Goal: Task Accomplishment & Management: Complete application form

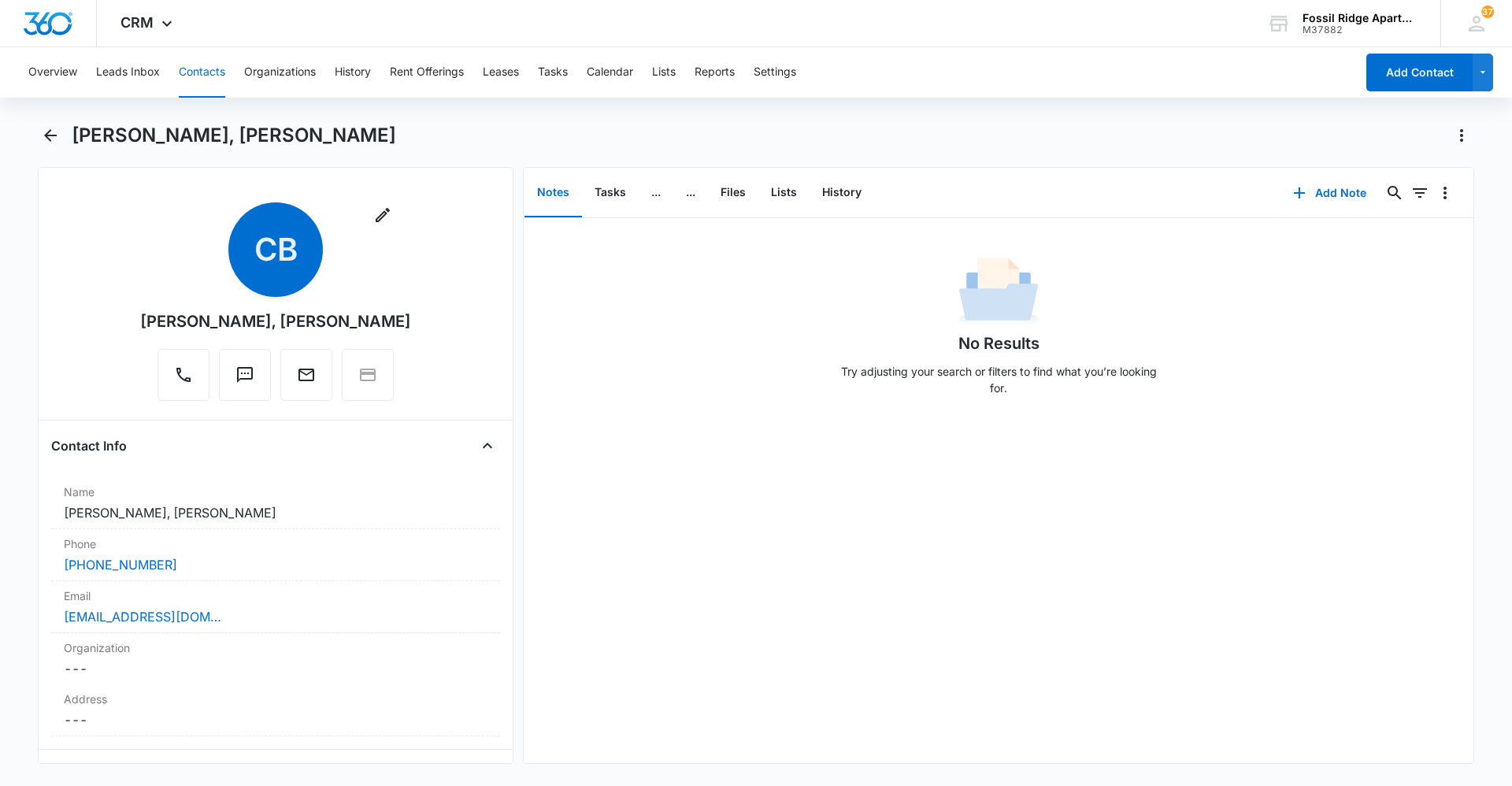
click at [197, 75] on button "Contacts" at bounding box center [202, 72] width 47 height 50
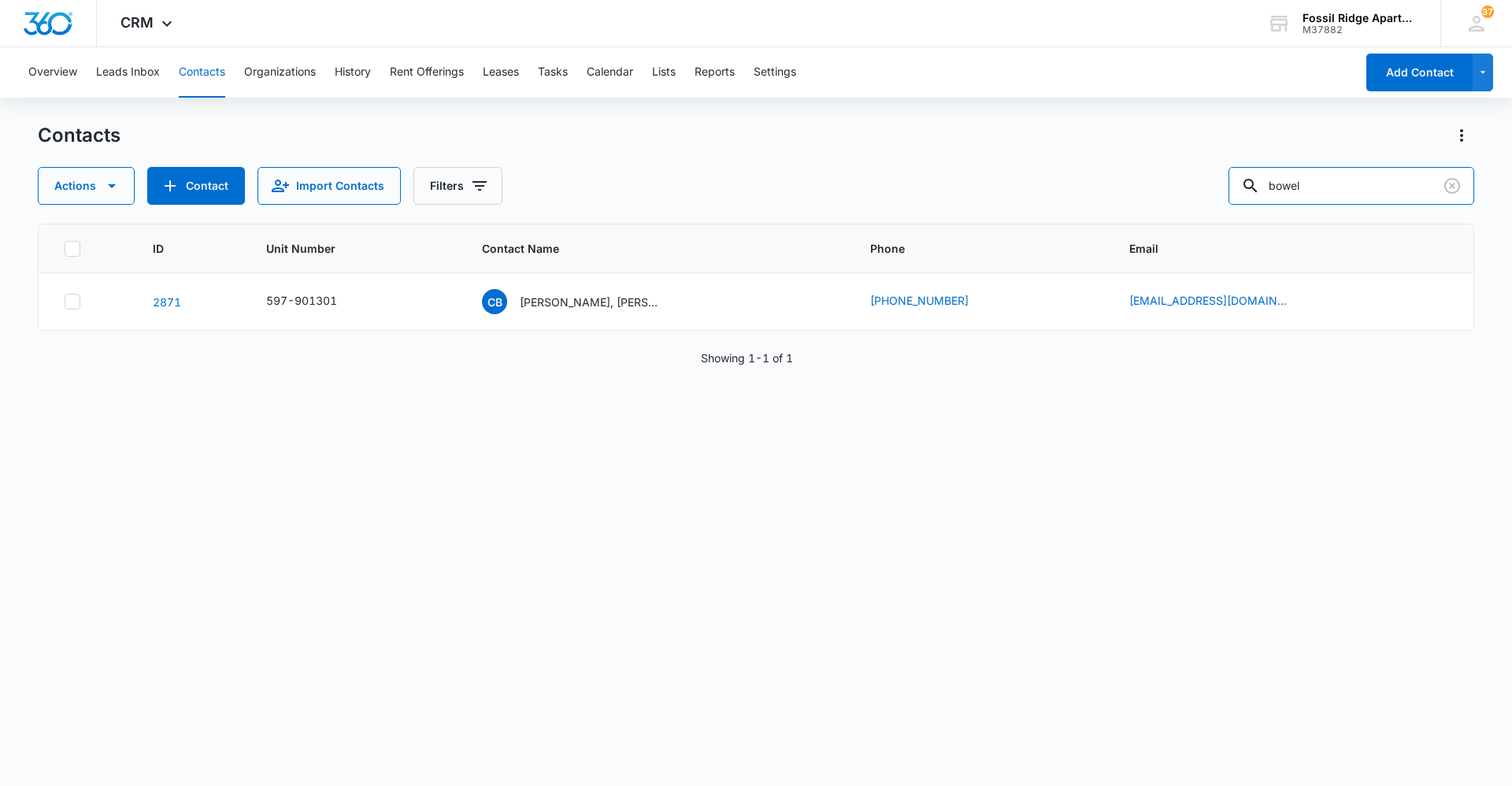
drag, startPoint x: 1335, startPoint y: 193, endPoint x: 1189, endPoint y: 189, distance: 146.1
click at [1189, 189] on div "Actions Contact Import Contacts Filters bowel" at bounding box center [756, 185] width 1437 height 38
type input "940307"
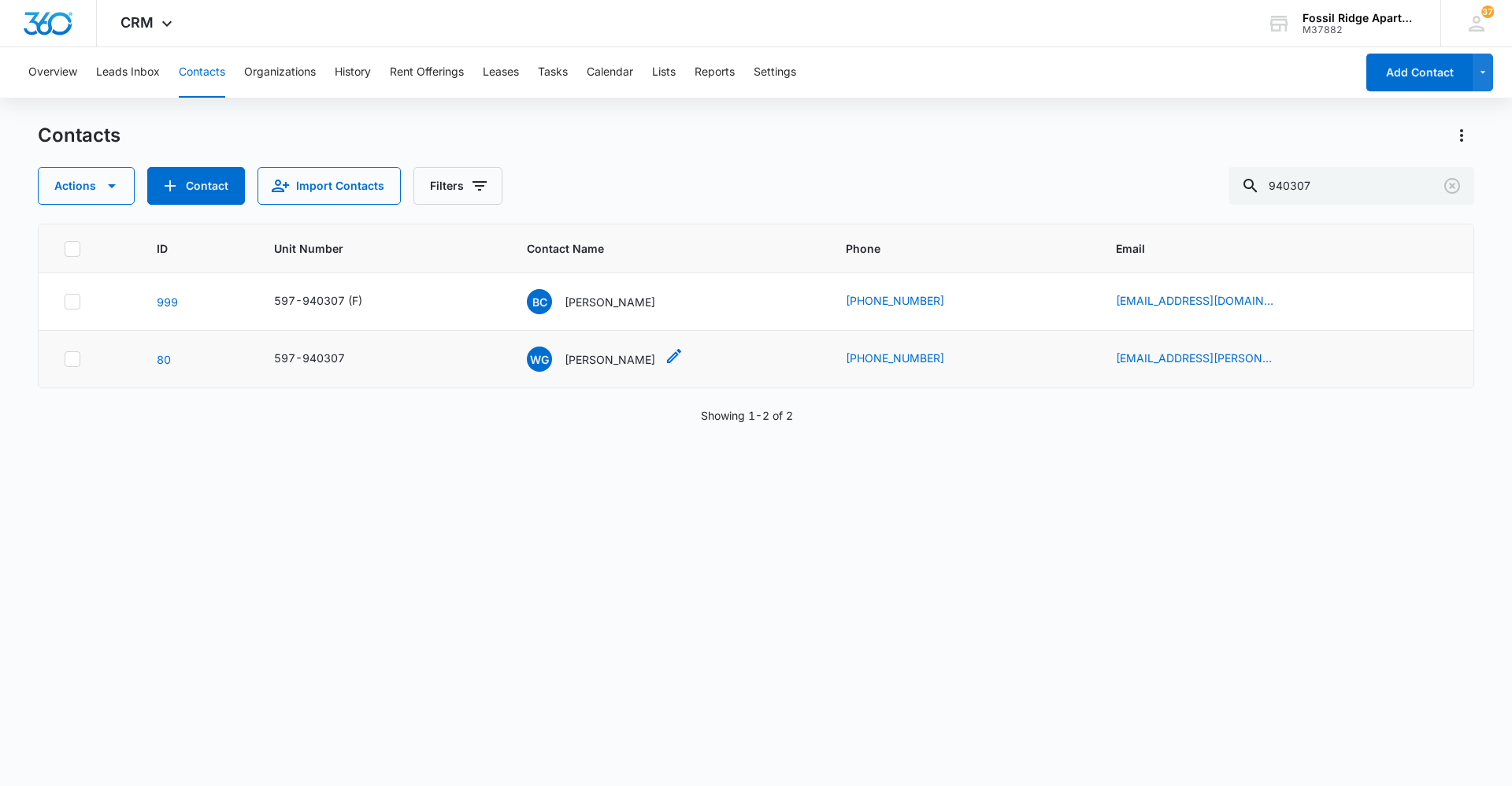
click at [620, 359] on p "[PERSON_NAME]" at bounding box center [610, 359] width 90 height 16
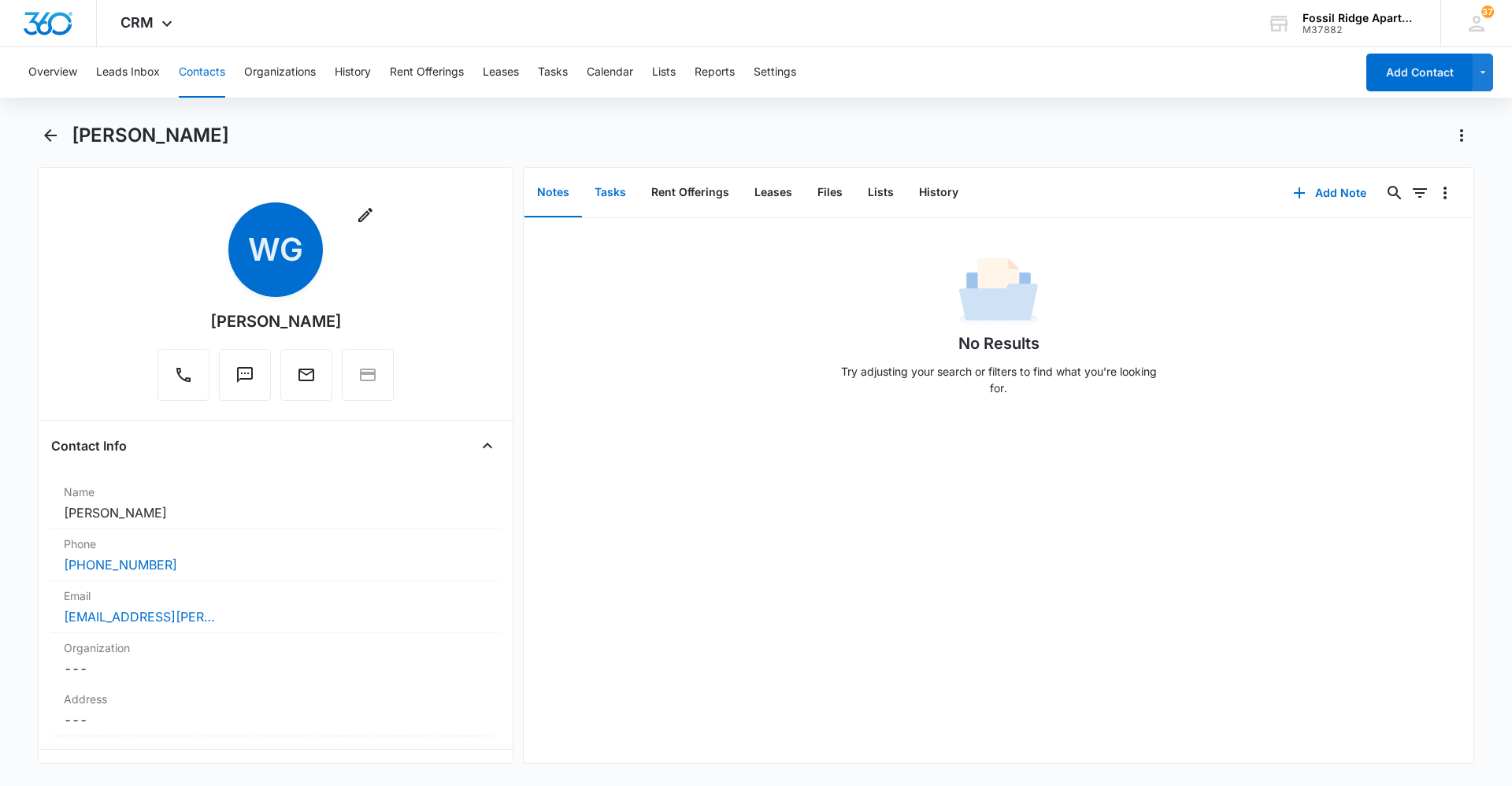
click at [613, 186] on button "Tasks" at bounding box center [610, 193] width 57 height 49
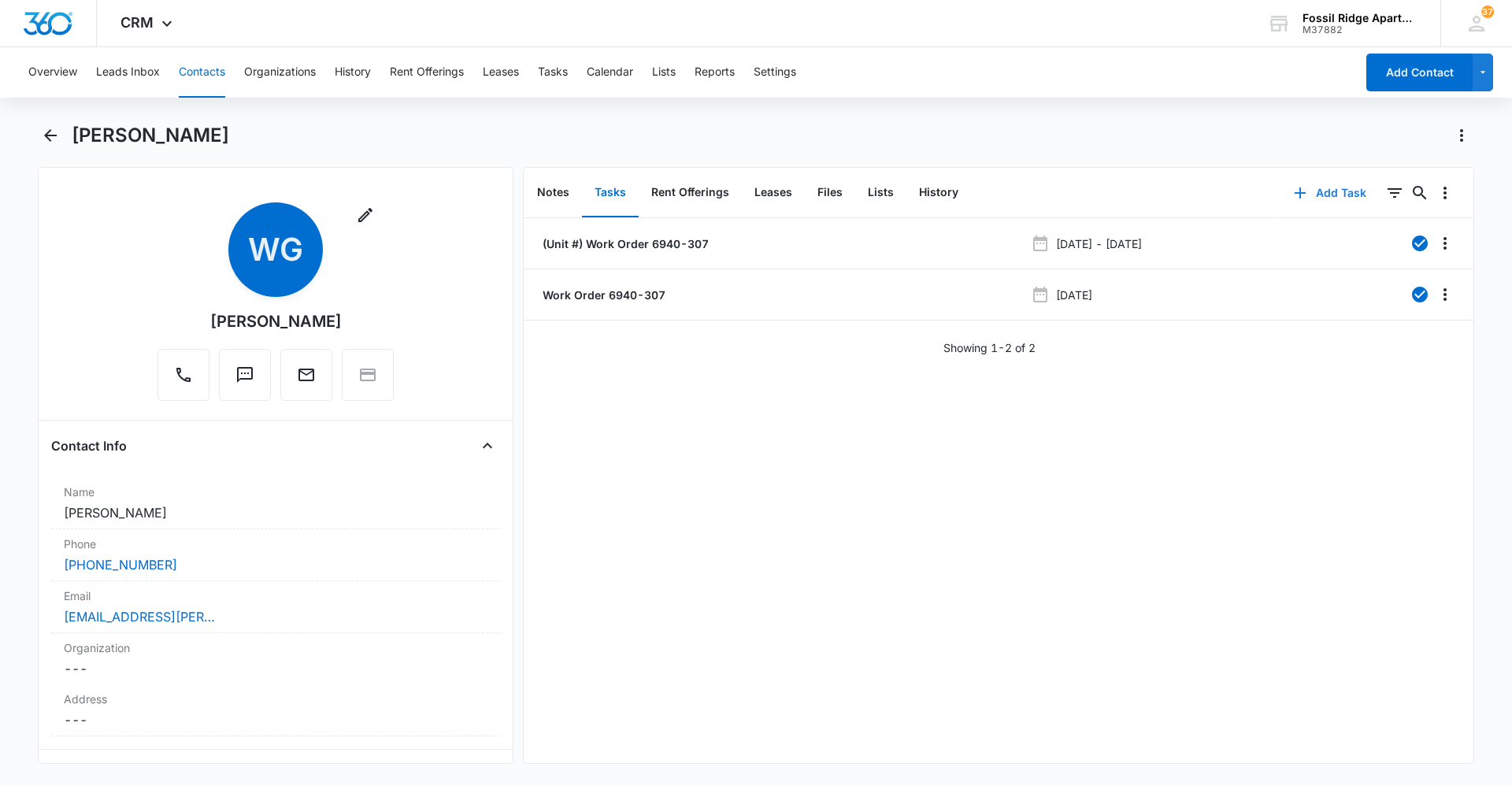
click at [1295, 188] on icon "button" at bounding box center [1300, 192] width 11 height 11
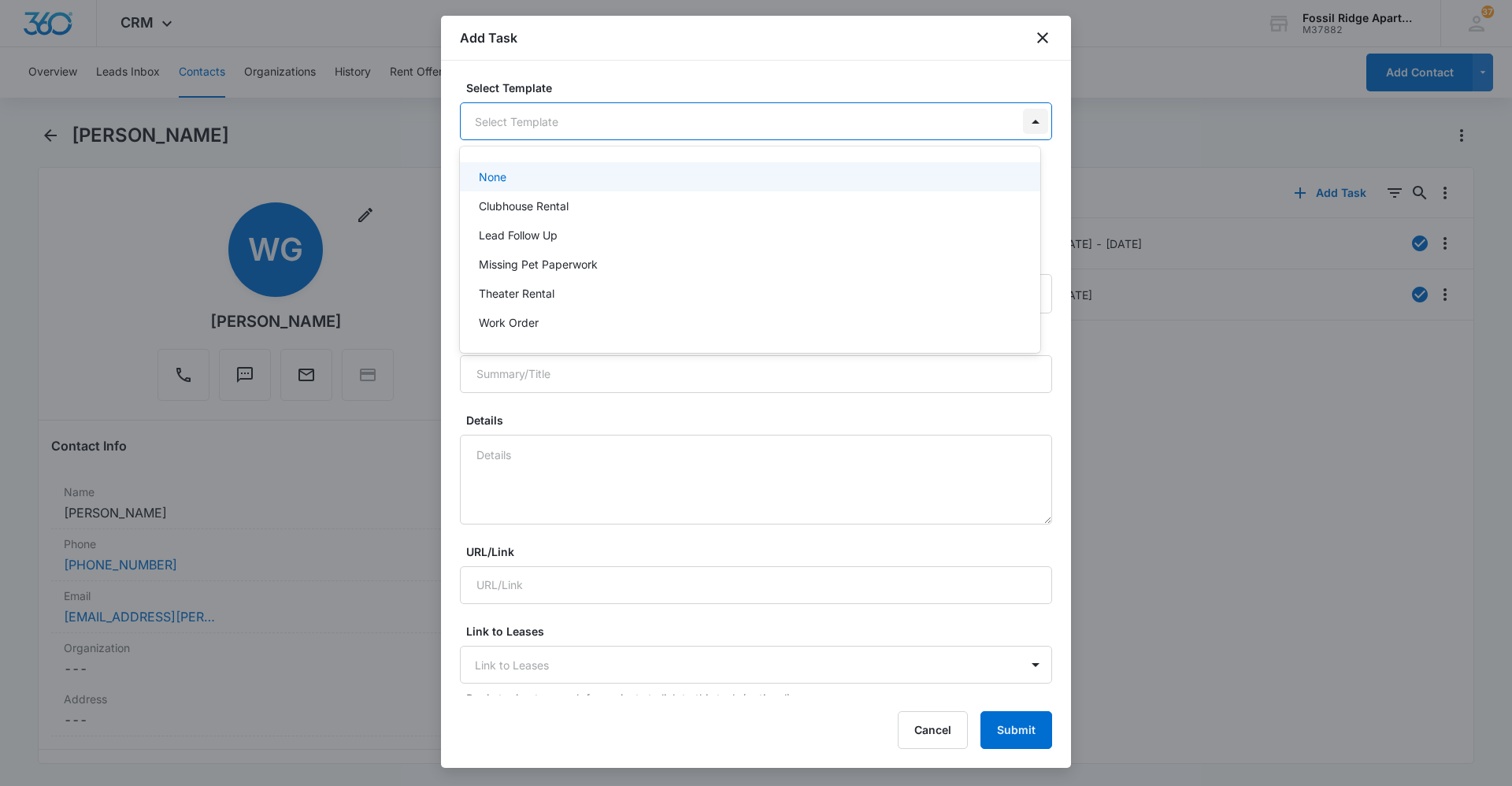
click at [1022, 123] on body "CRM Apps Reputation Websites Forms CRM Email Social Content Ads Intelligence Fi…" at bounding box center [756, 393] width 1512 height 786
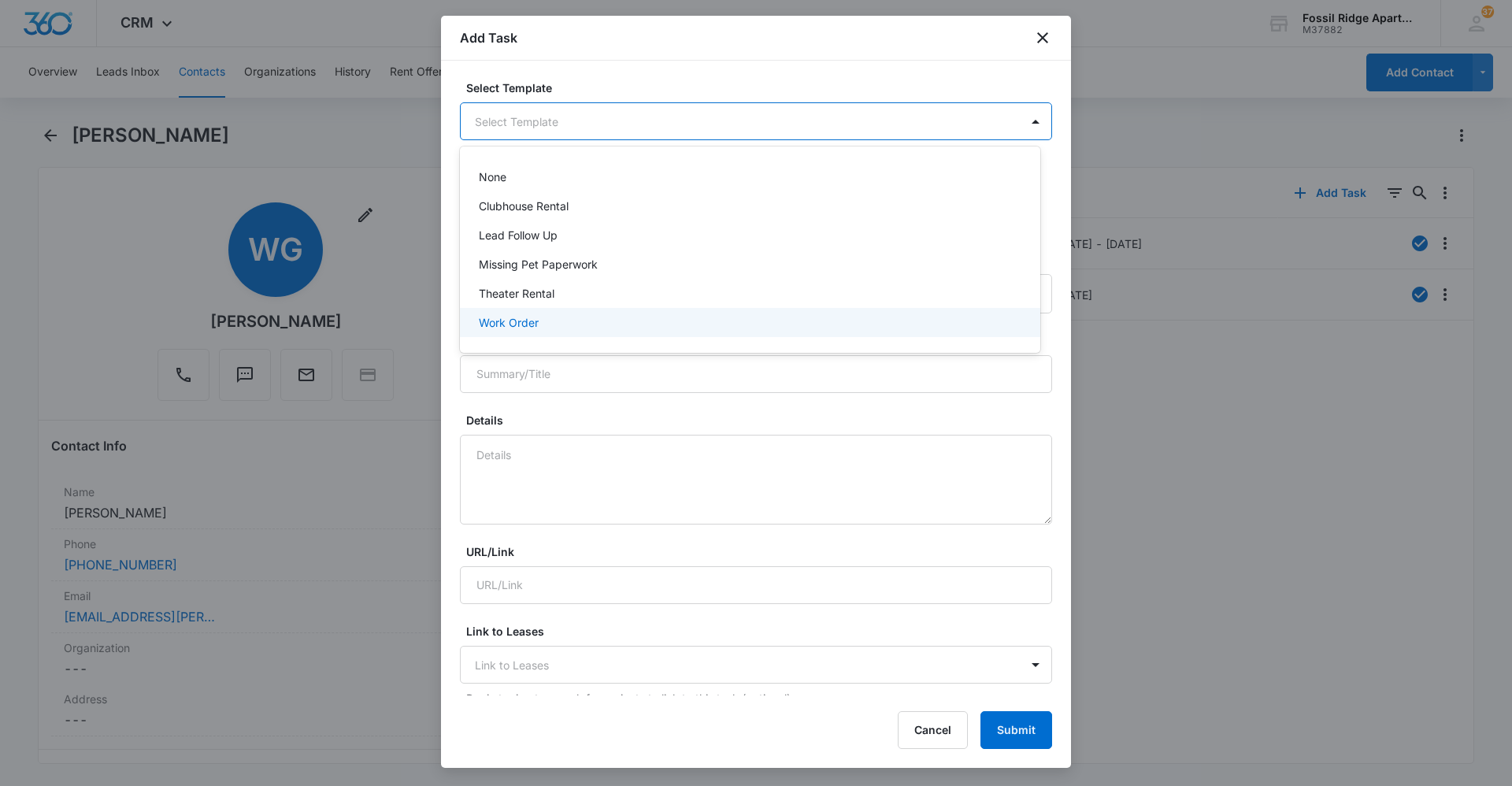
click at [507, 319] on p "Work Order" at bounding box center [509, 322] width 60 height 16
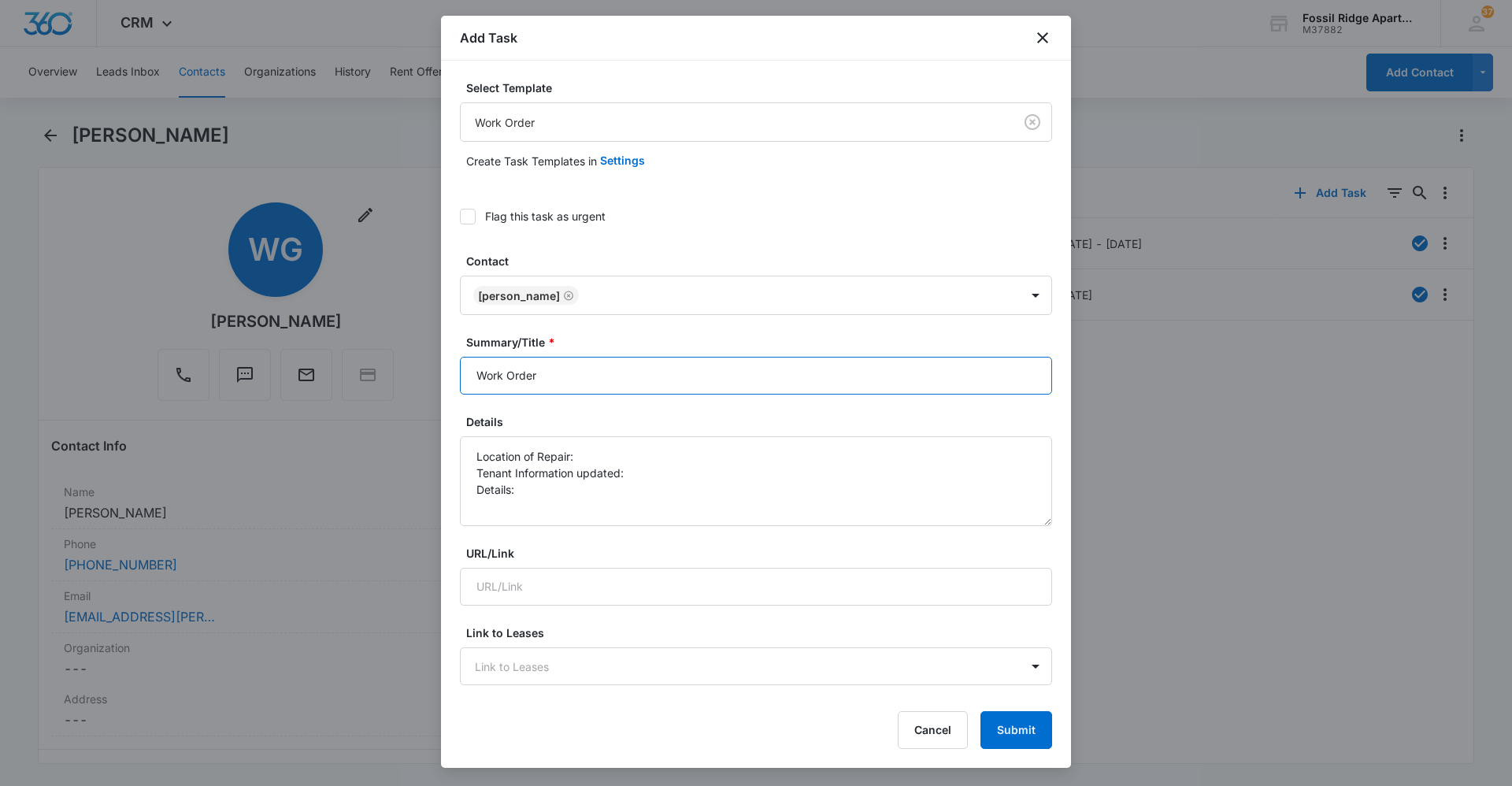
click at [557, 381] on input "Work Order" at bounding box center [756, 376] width 592 height 38
type input "Work Order 6940-307"
click at [637, 456] on textarea "Location of Repair: Tenant Information updated: Details:" at bounding box center [756, 481] width 592 height 89
click at [646, 472] on textarea "Location of Repair: smoke detector Tenant Information updated: Details:" at bounding box center [756, 481] width 592 height 89
click at [530, 484] on textarea "Location of Repair: smoke detector Tenant Information updated: yes Details:" at bounding box center [756, 481] width 592 height 89
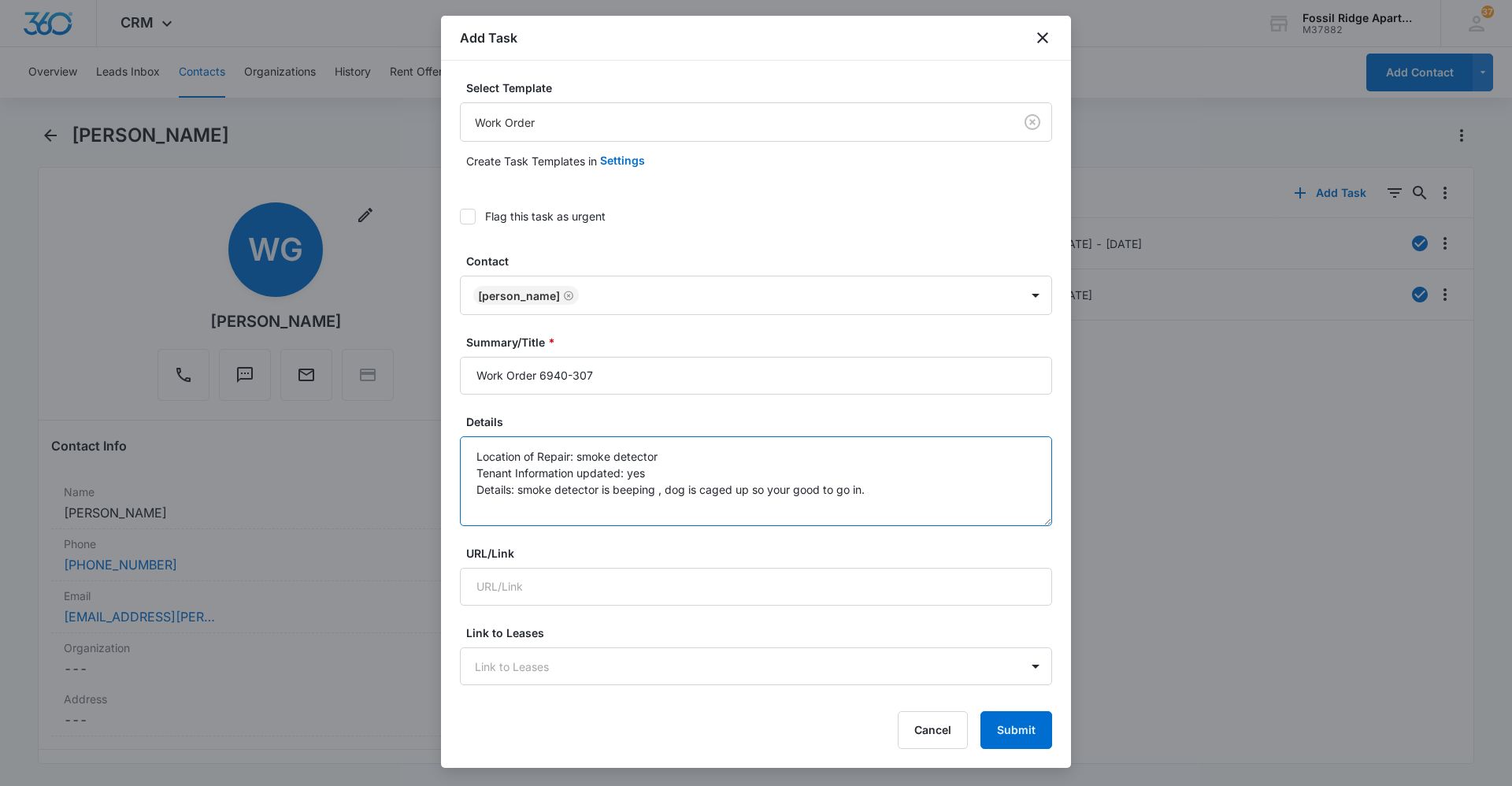
type textarea "Location of Repair: smoke detector Tenant Information updated: yes Details: smo…"
click at [456, 214] on div "Select Template Work Order Create Task Templates in Settings Flag this task as …" at bounding box center [756, 378] width 630 height 635
click at [463, 216] on icon at bounding box center [468, 216] width 14 height 14
click at [460, 217] on input "Flag this task as urgent" at bounding box center [460, 217] width 0 height 0
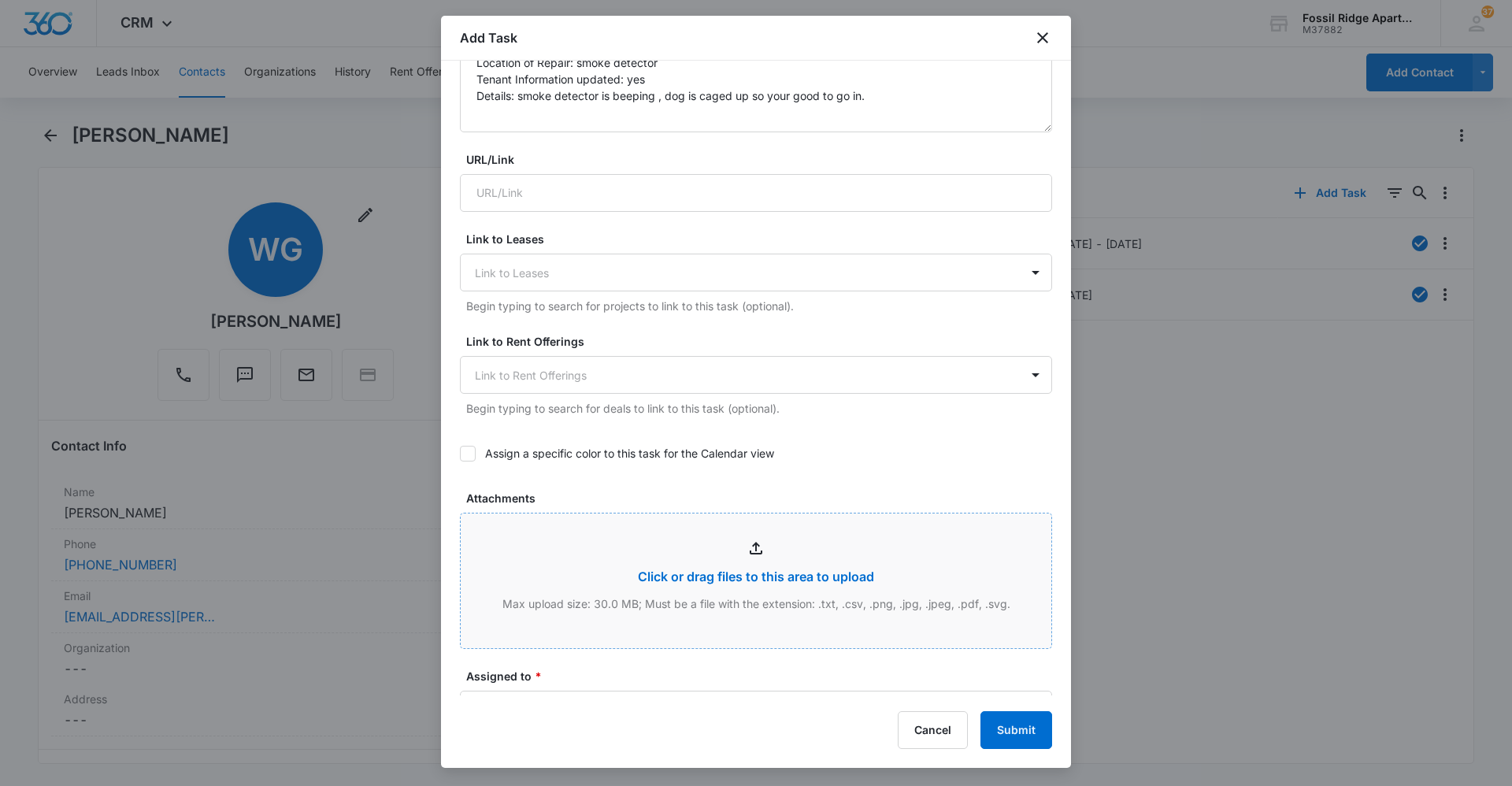
scroll to position [788, 0]
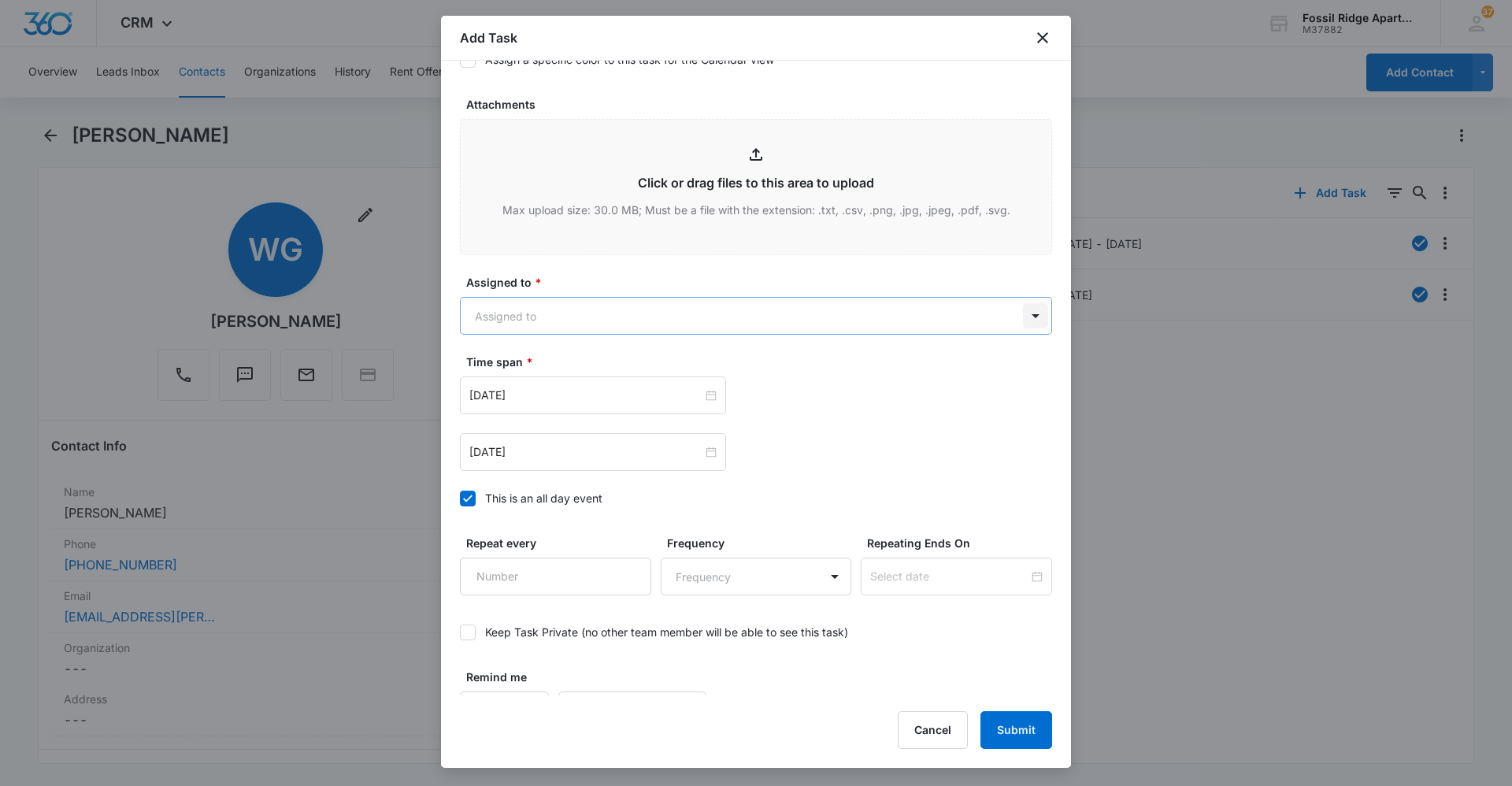
click at [1022, 317] on body "CRM Apps Reputation Websites Forms CRM Email Social Content Ads Intelligence Fi…" at bounding box center [756, 393] width 1512 height 786
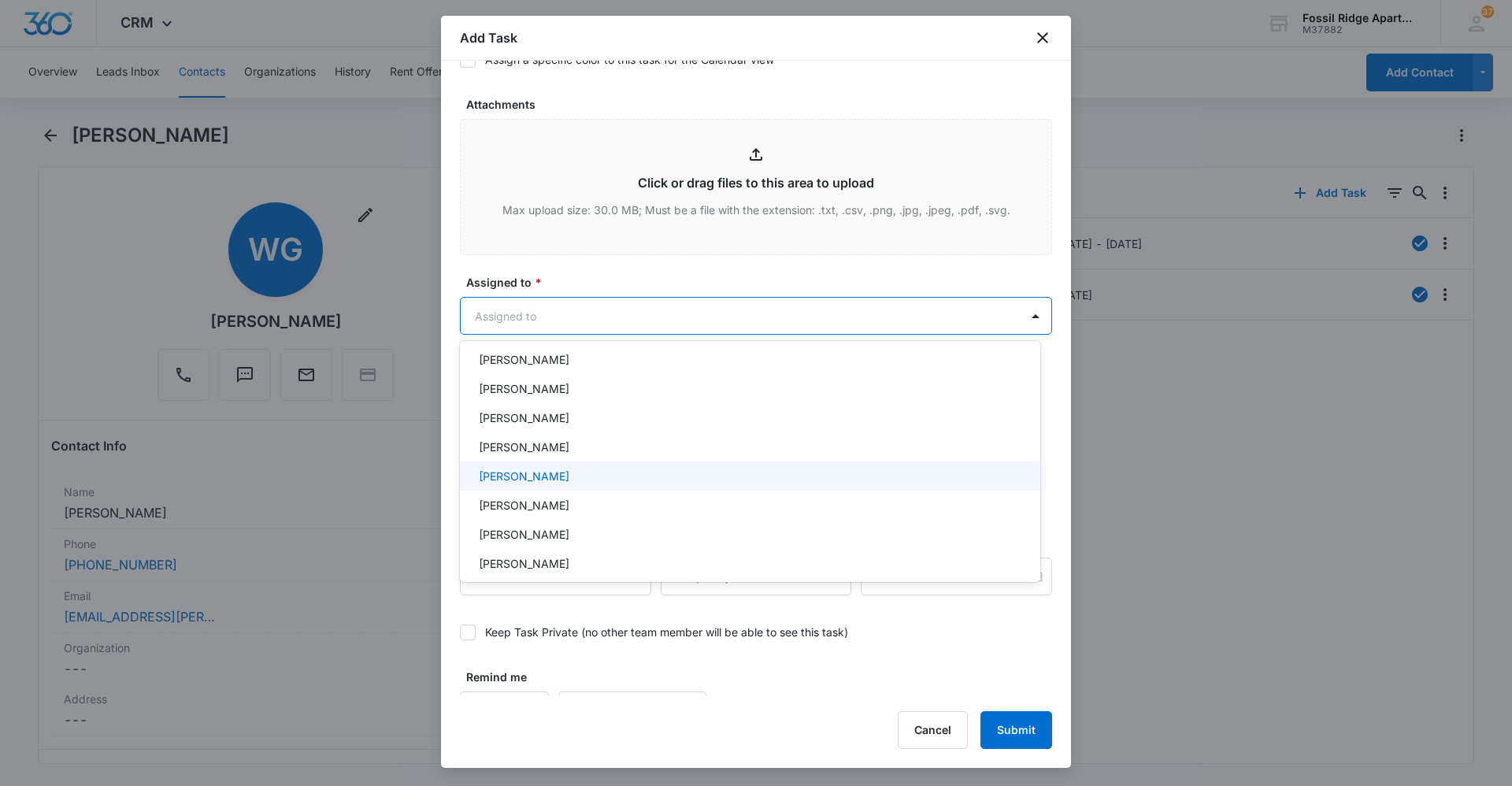
scroll to position [236, 0]
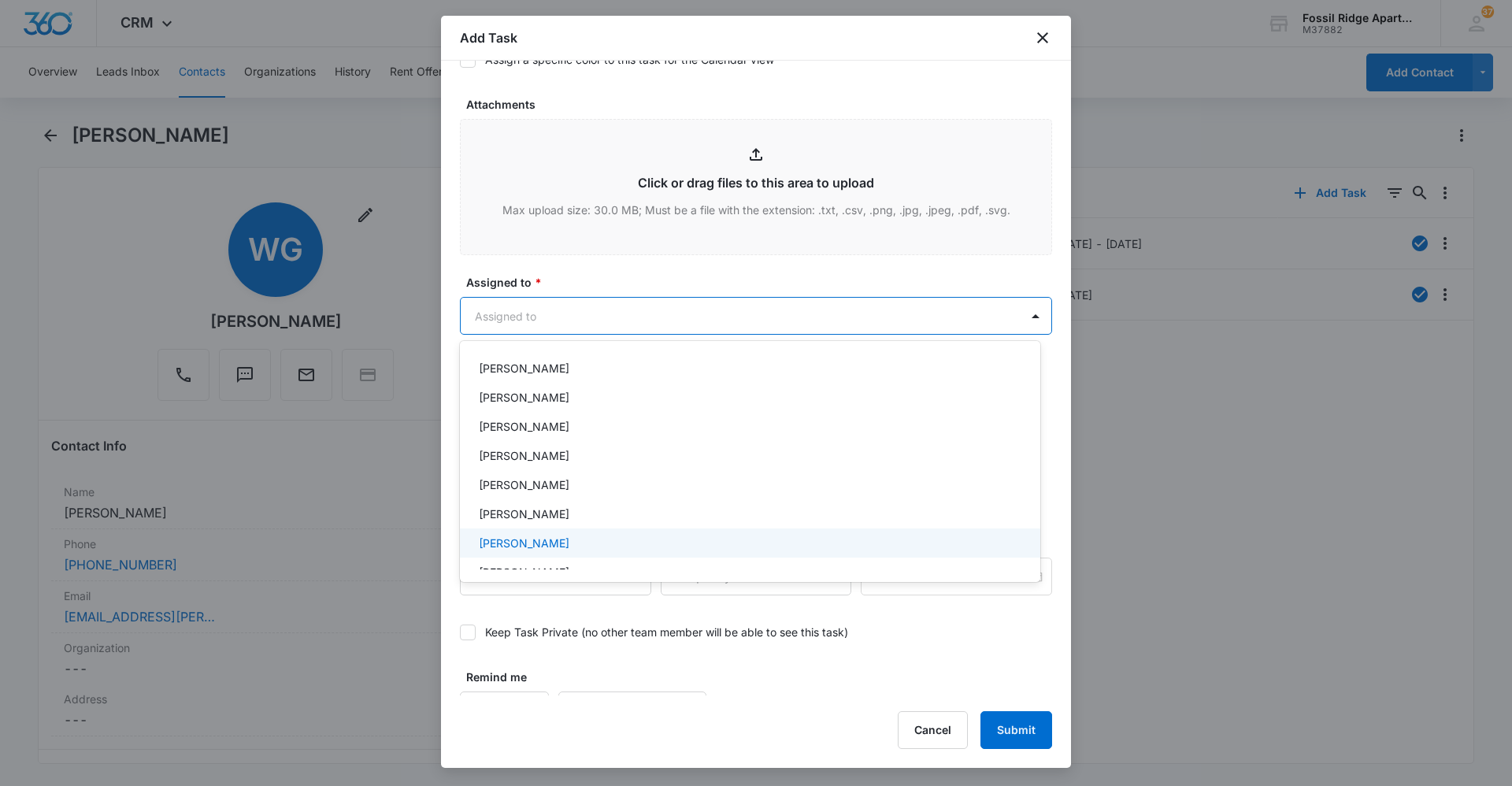
click at [496, 546] on p "[PERSON_NAME]" at bounding box center [524, 543] width 90 height 16
click at [615, 322] on div at bounding box center [756, 393] width 1512 height 786
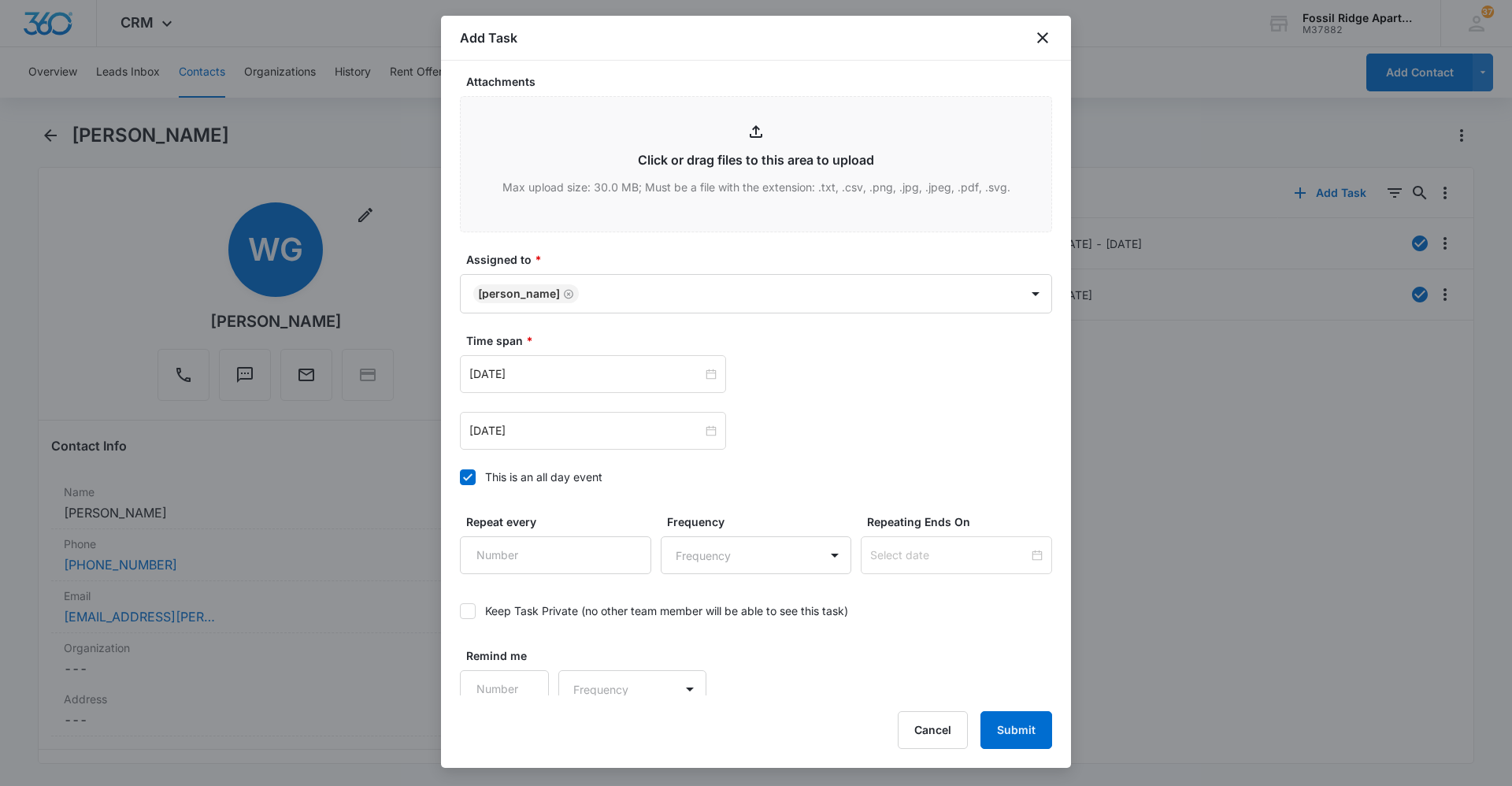
scroll to position [823, 0]
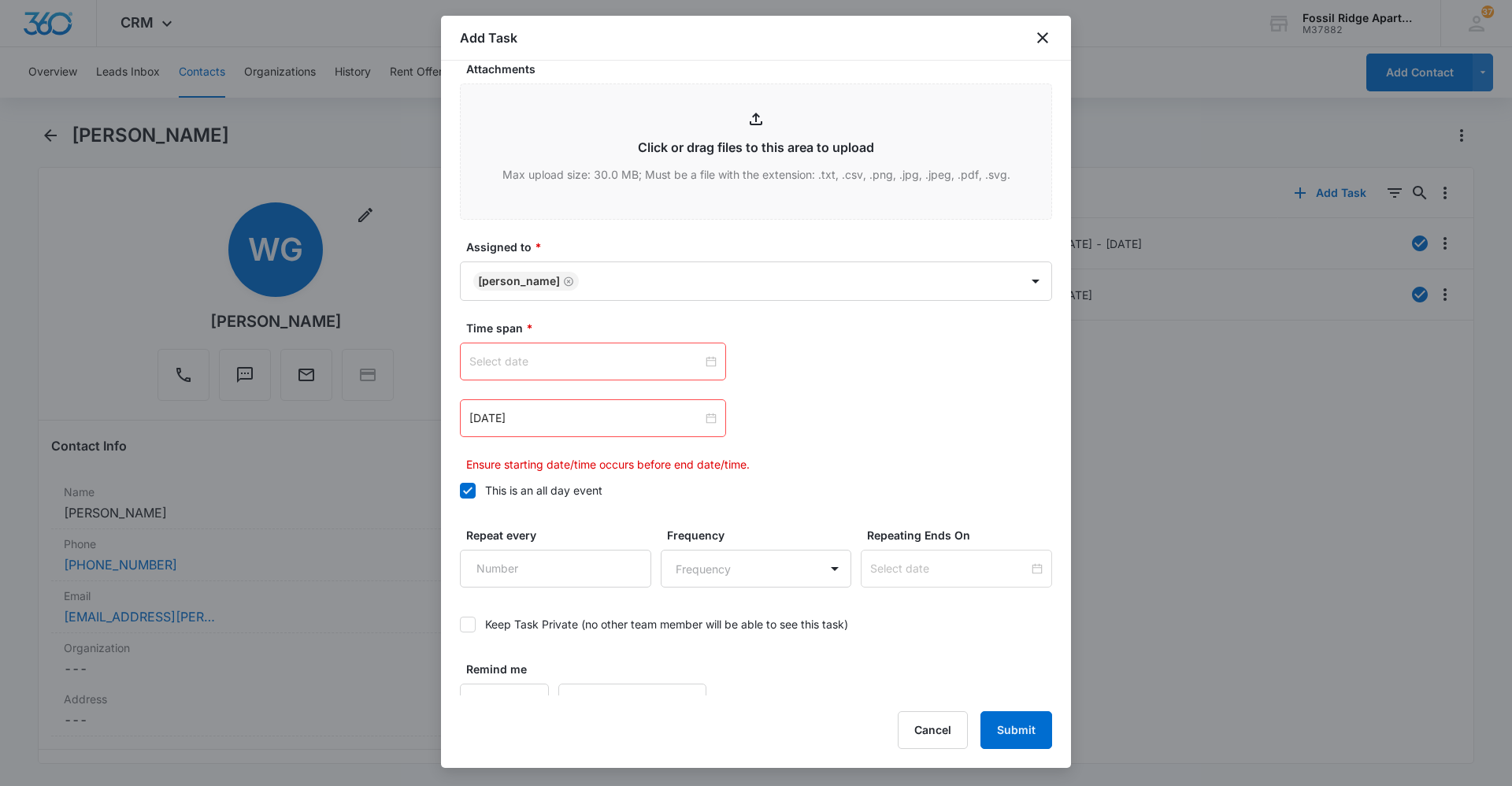
click at [706, 359] on div at bounding box center [592, 361] width 247 height 17
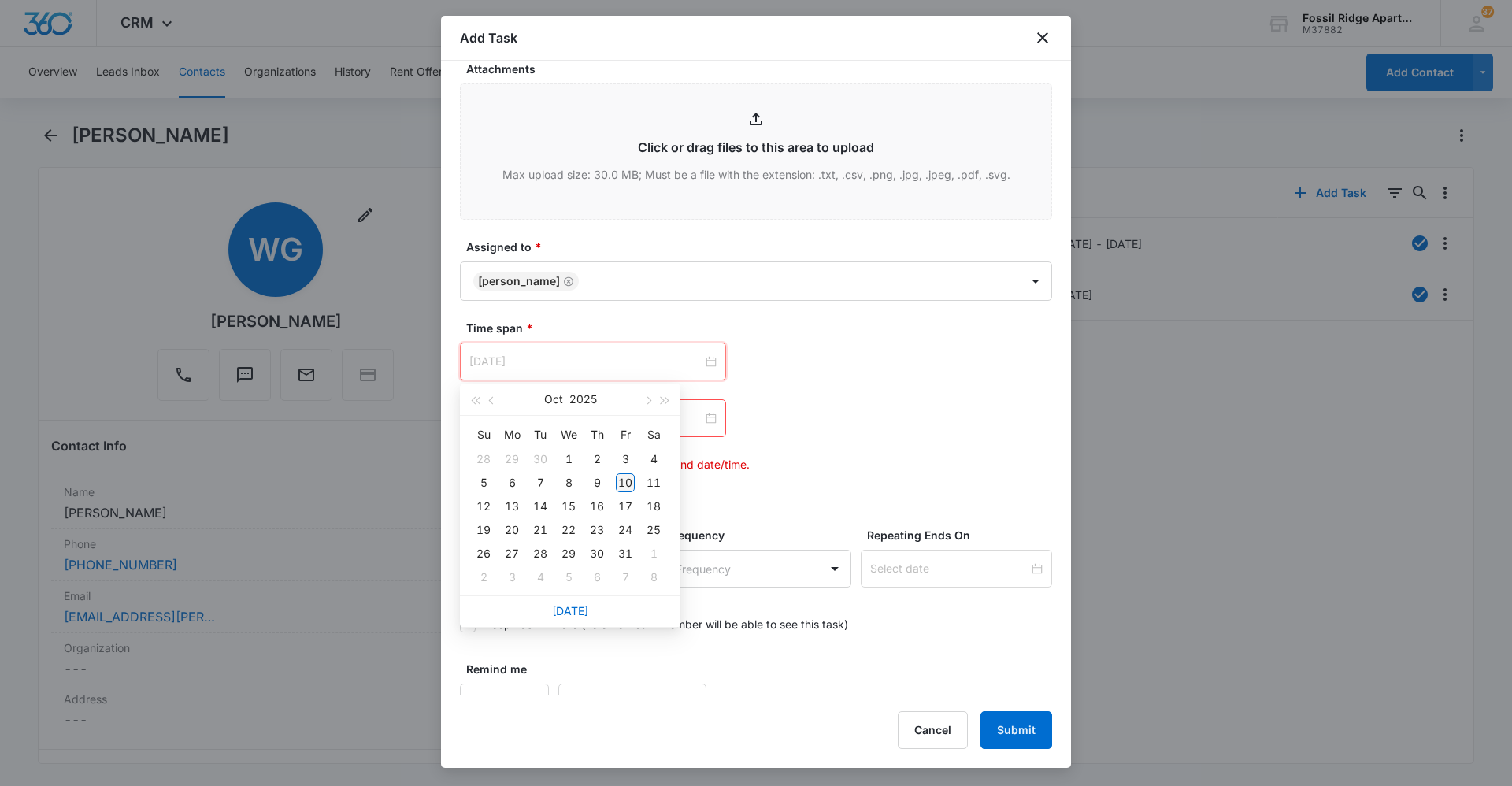
type input "Oct 10, 2025"
click at [621, 478] on div "10" at bounding box center [625, 482] width 19 height 19
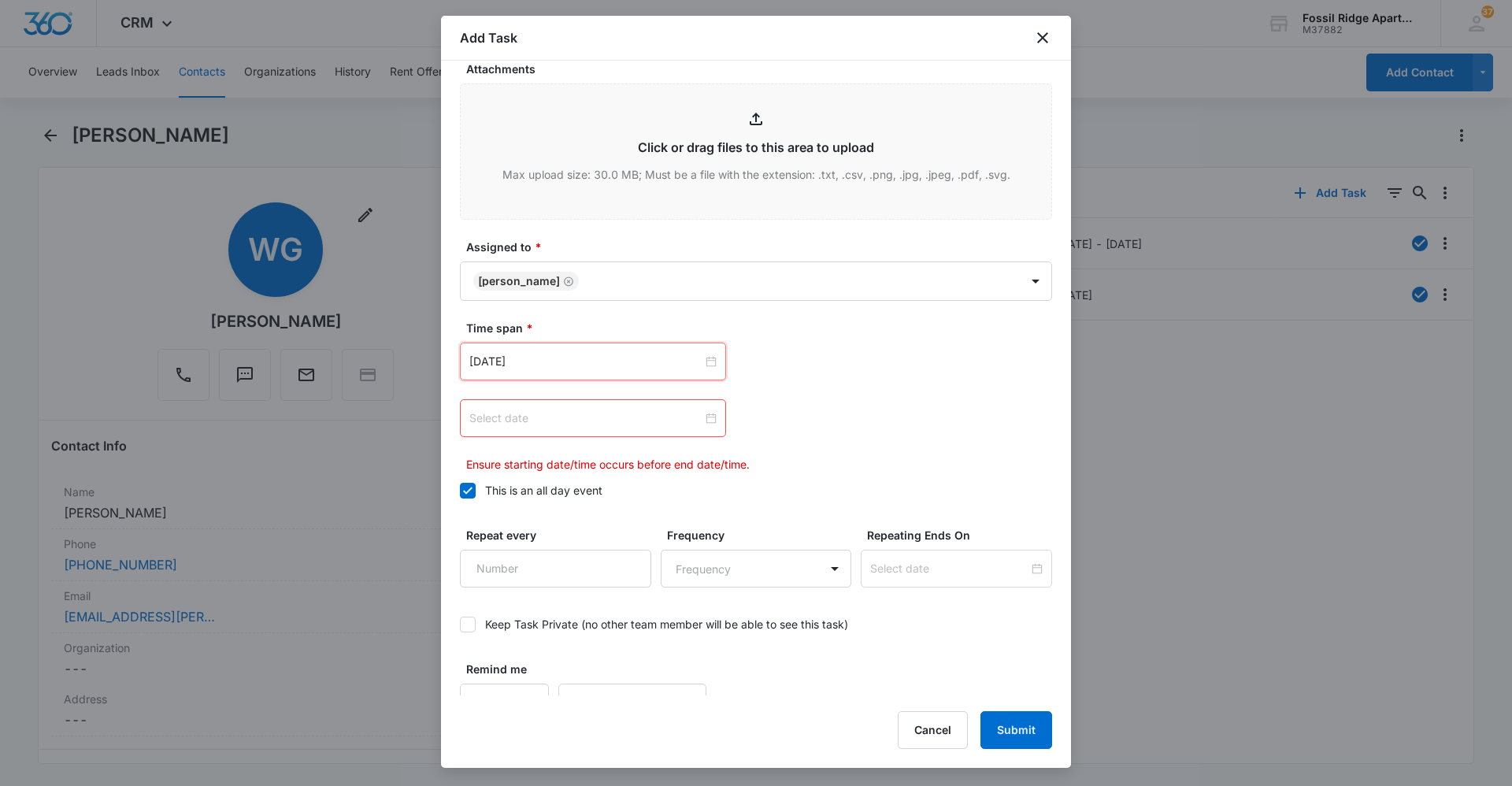
click at [705, 422] on div at bounding box center [592, 418] width 247 height 17
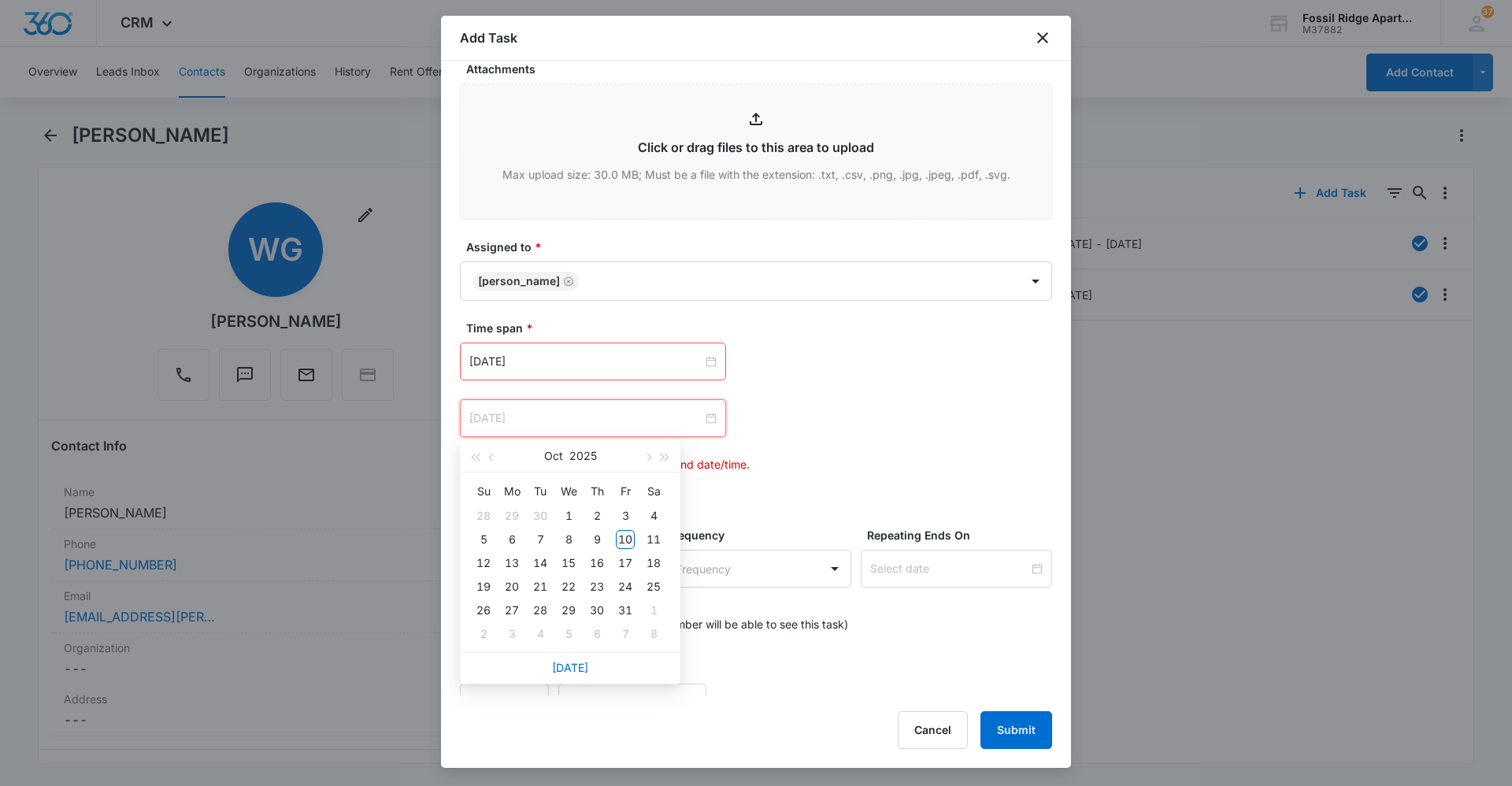
type input "Oct 10, 2025"
click at [624, 537] on div "10" at bounding box center [625, 539] width 19 height 19
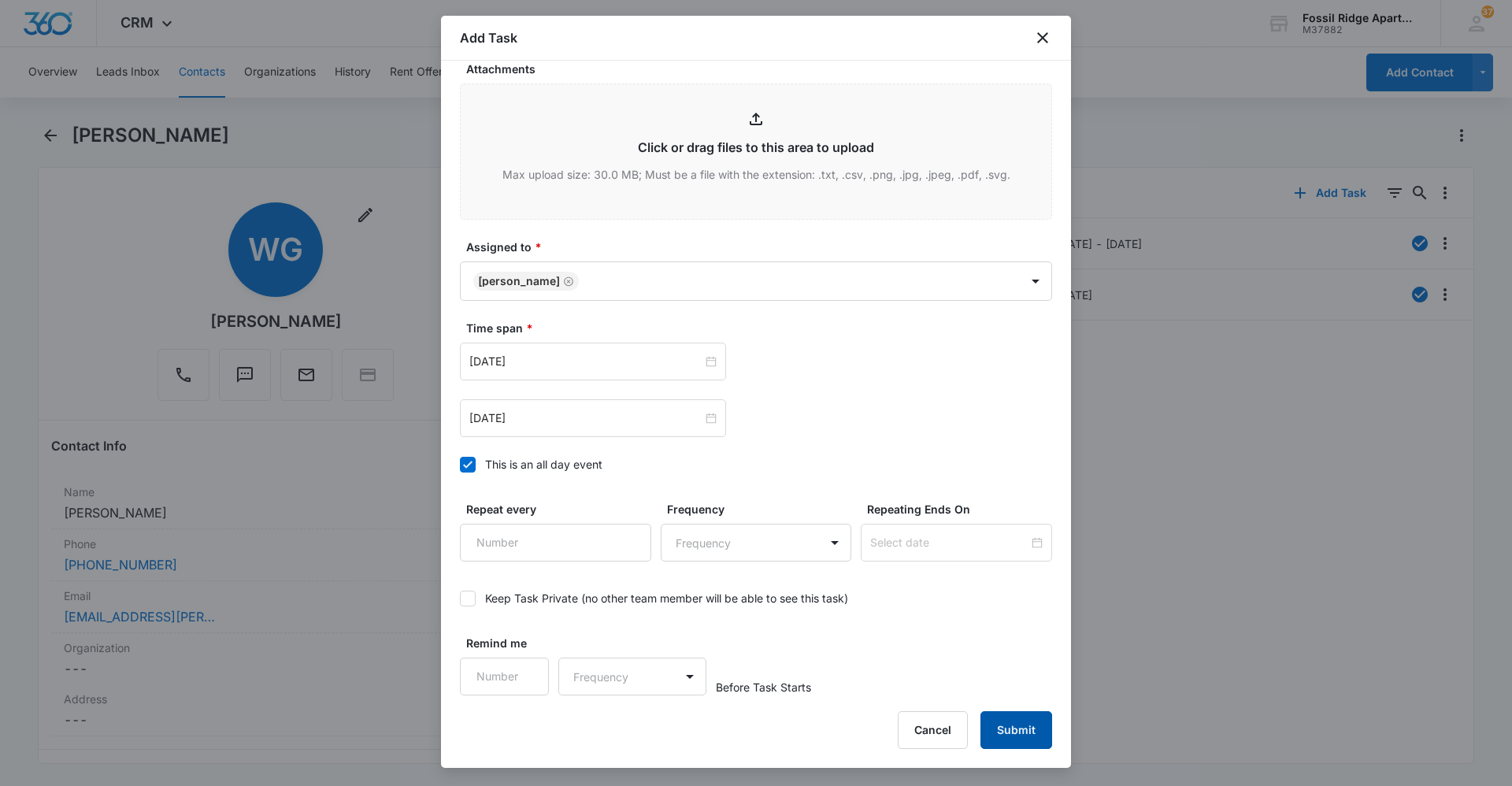
click at [996, 733] on button "Submit" at bounding box center [1016, 730] width 71 height 38
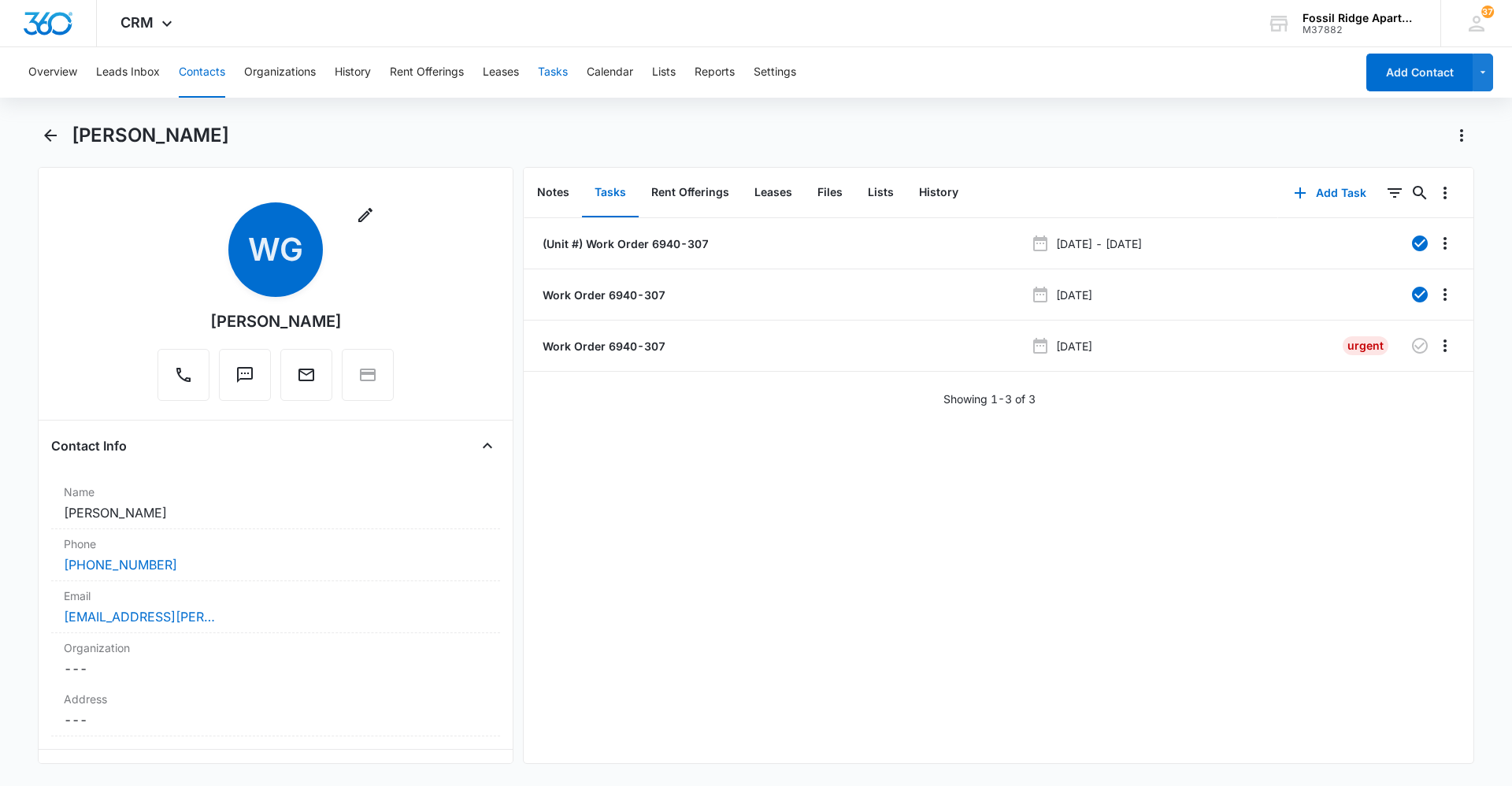
click at [556, 70] on button "Tasks" at bounding box center [553, 72] width 30 height 50
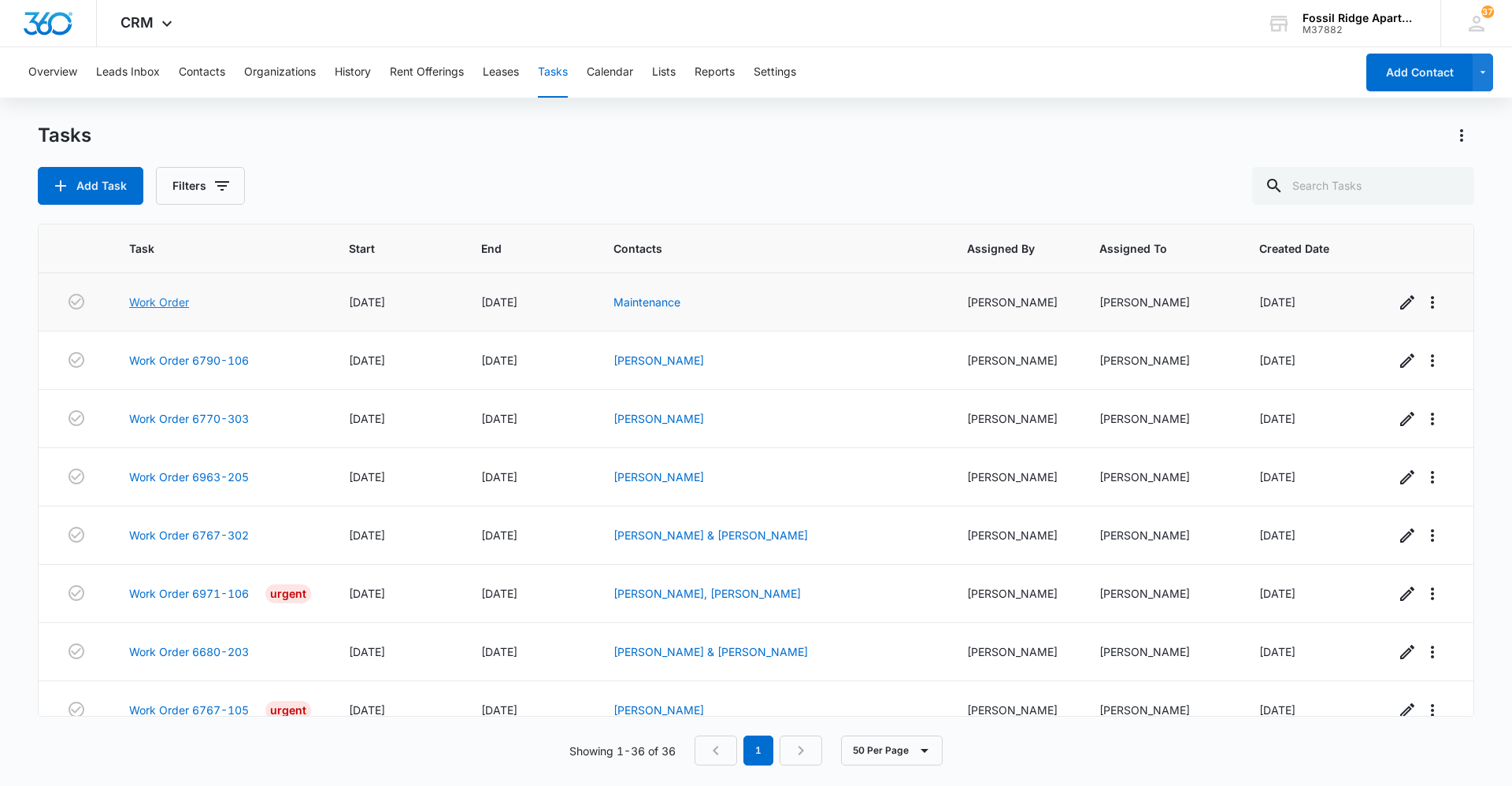
click at [171, 302] on link "Work Order" at bounding box center [158, 302] width 60 height 16
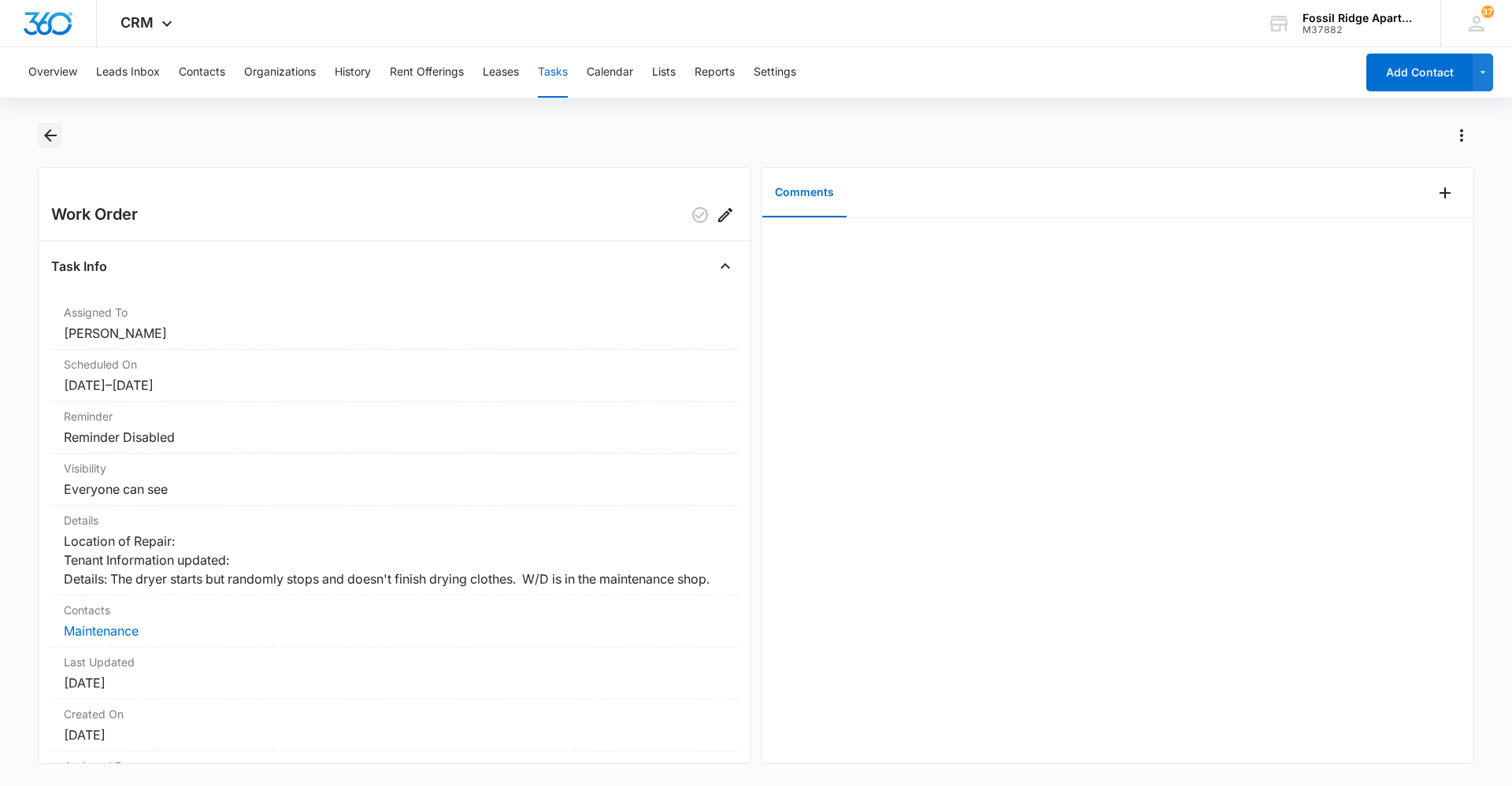
drag, startPoint x: 44, startPoint y: 127, endPoint x: 35, endPoint y: 128, distance: 9.1
click at [43, 127] on icon "Back" at bounding box center [50, 135] width 19 height 19
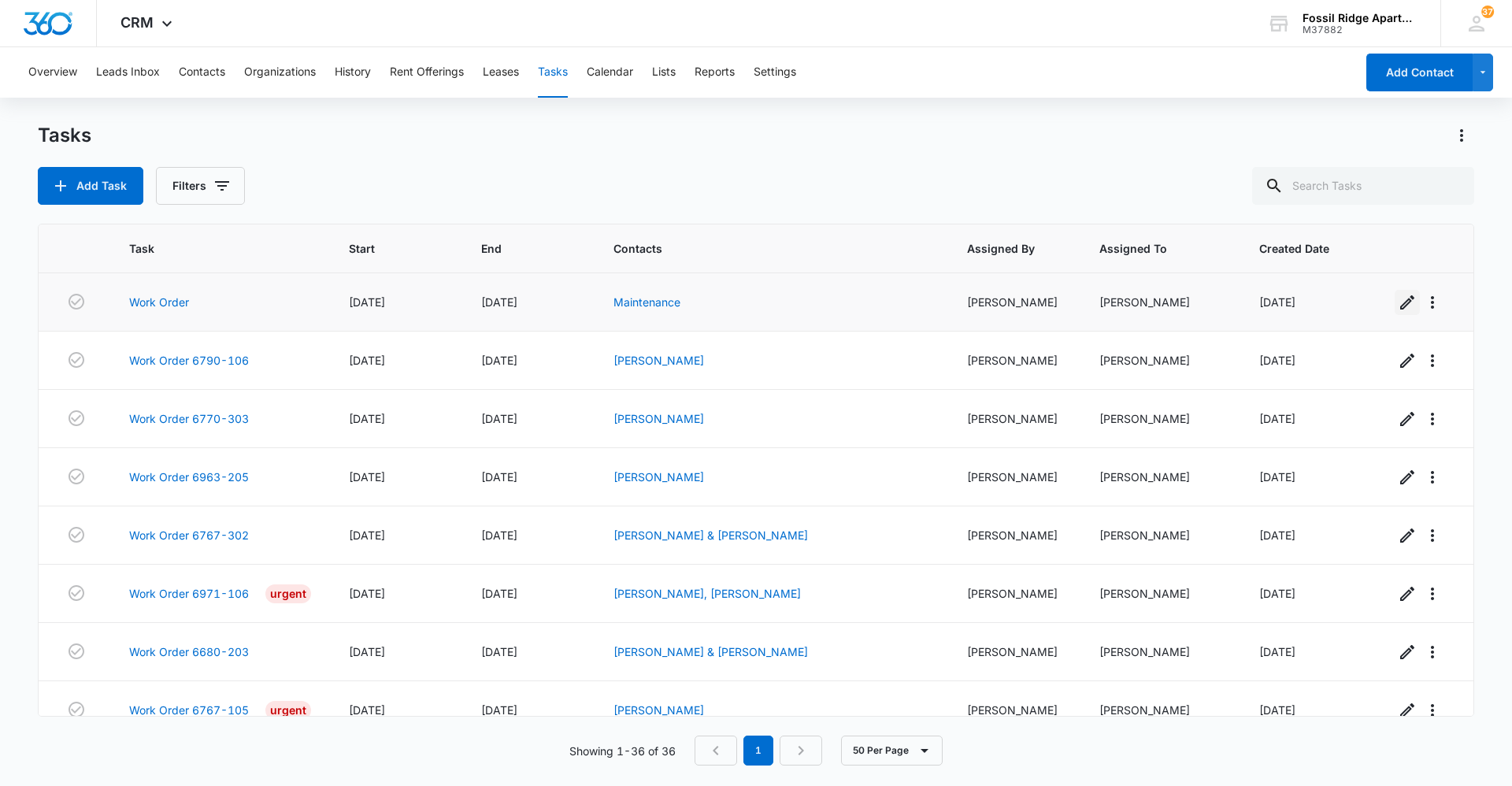
click at [1400, 304] on icon "button" at bounding box center [1407, 302] width 14 height 14
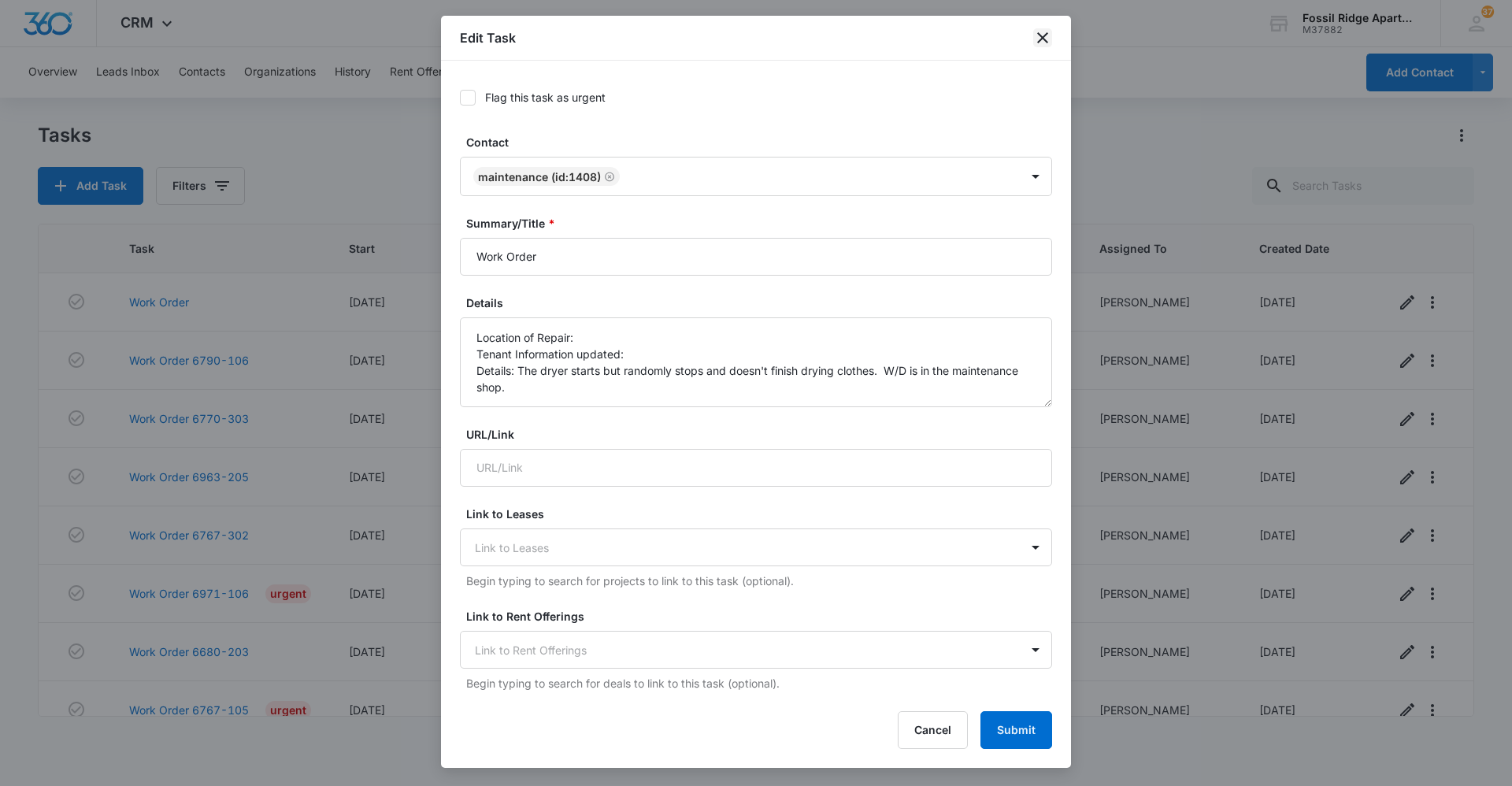
click at [1040, 36] on icon "close" at bounding box center [1042, 37] width 11 height 11
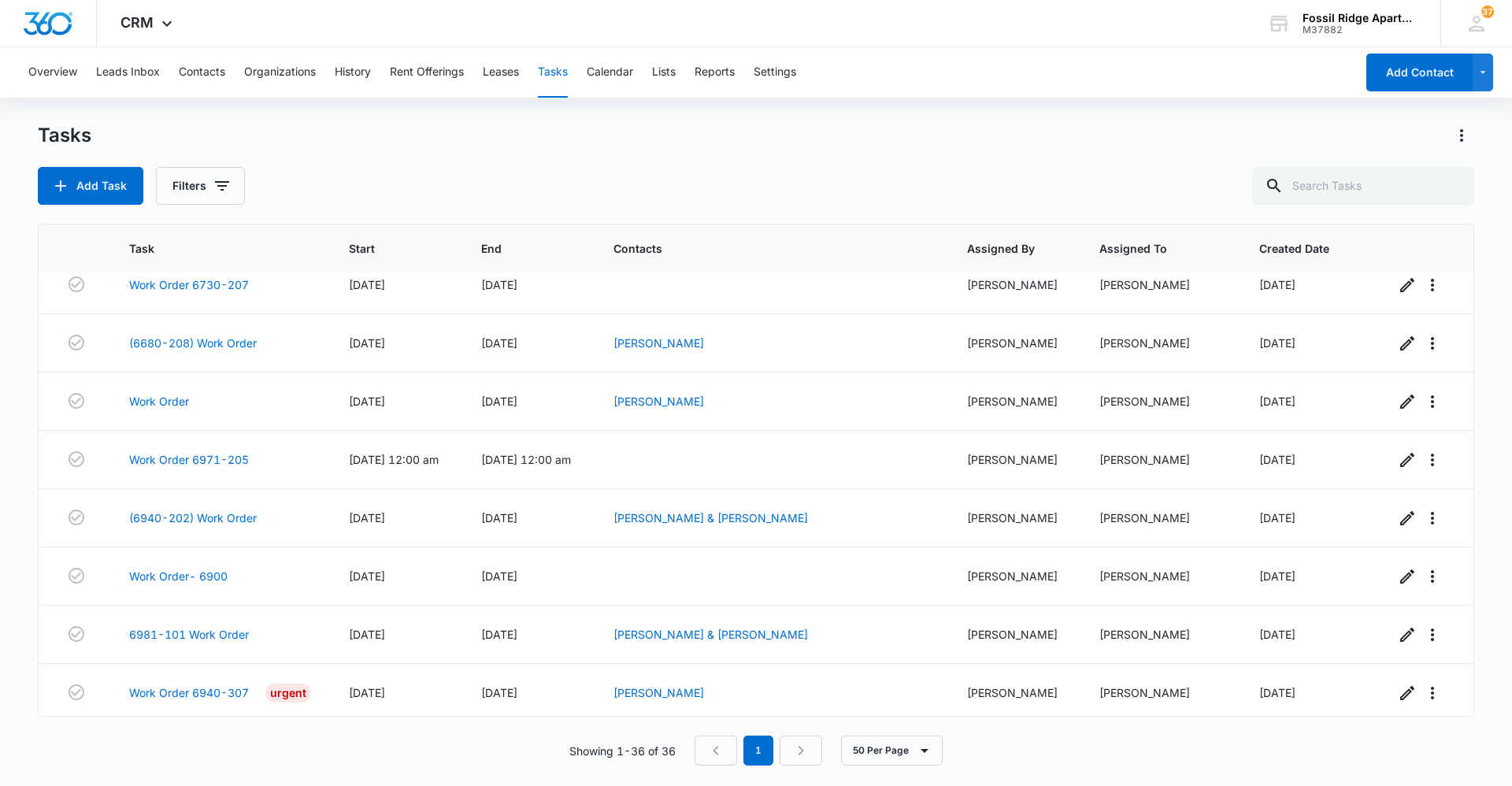
scroll to position [1655, 0]
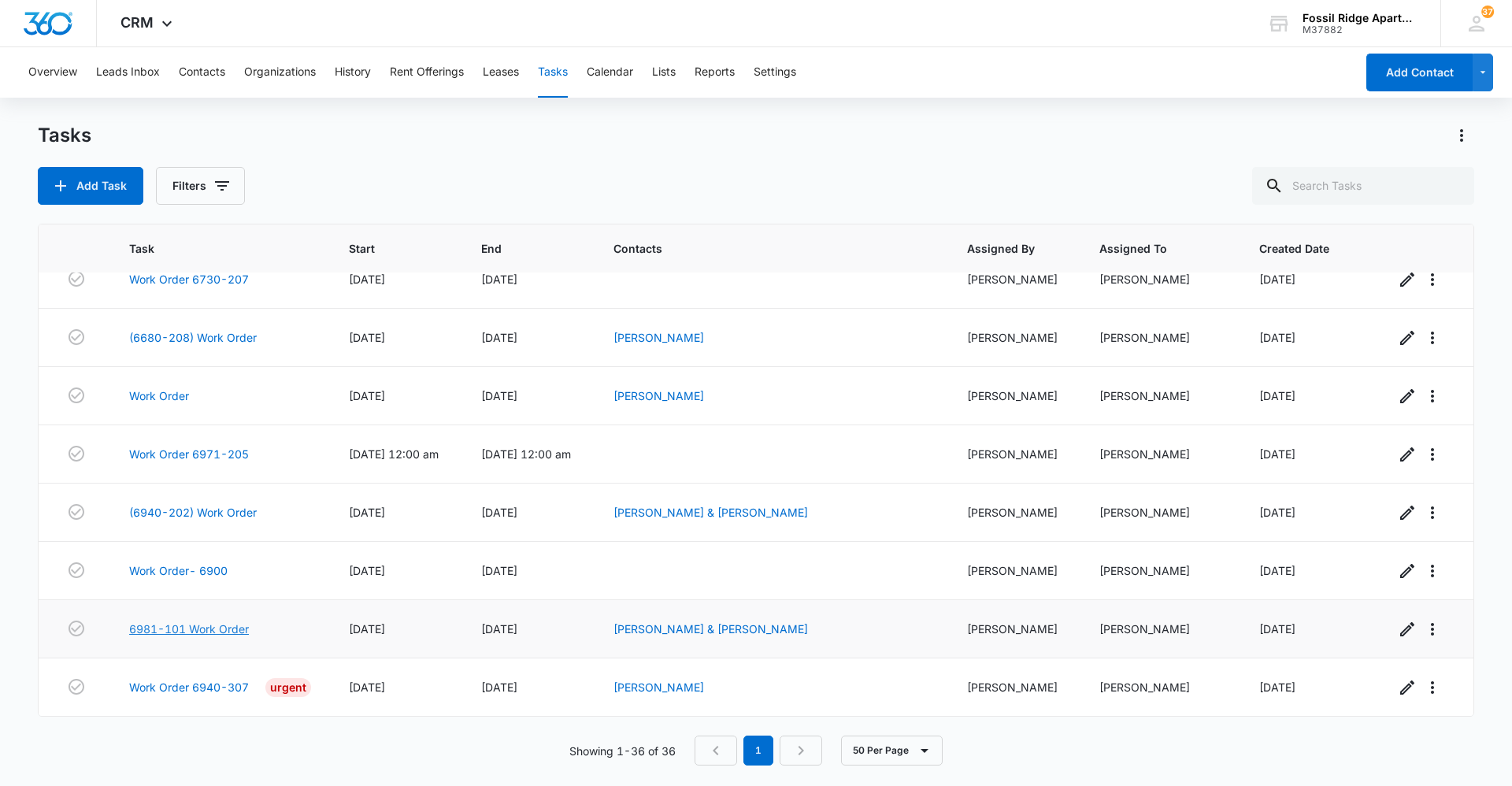
click at [208, 631] on link "6981-101 Work Order" at bounding box center [189, 628] width 120 height 16
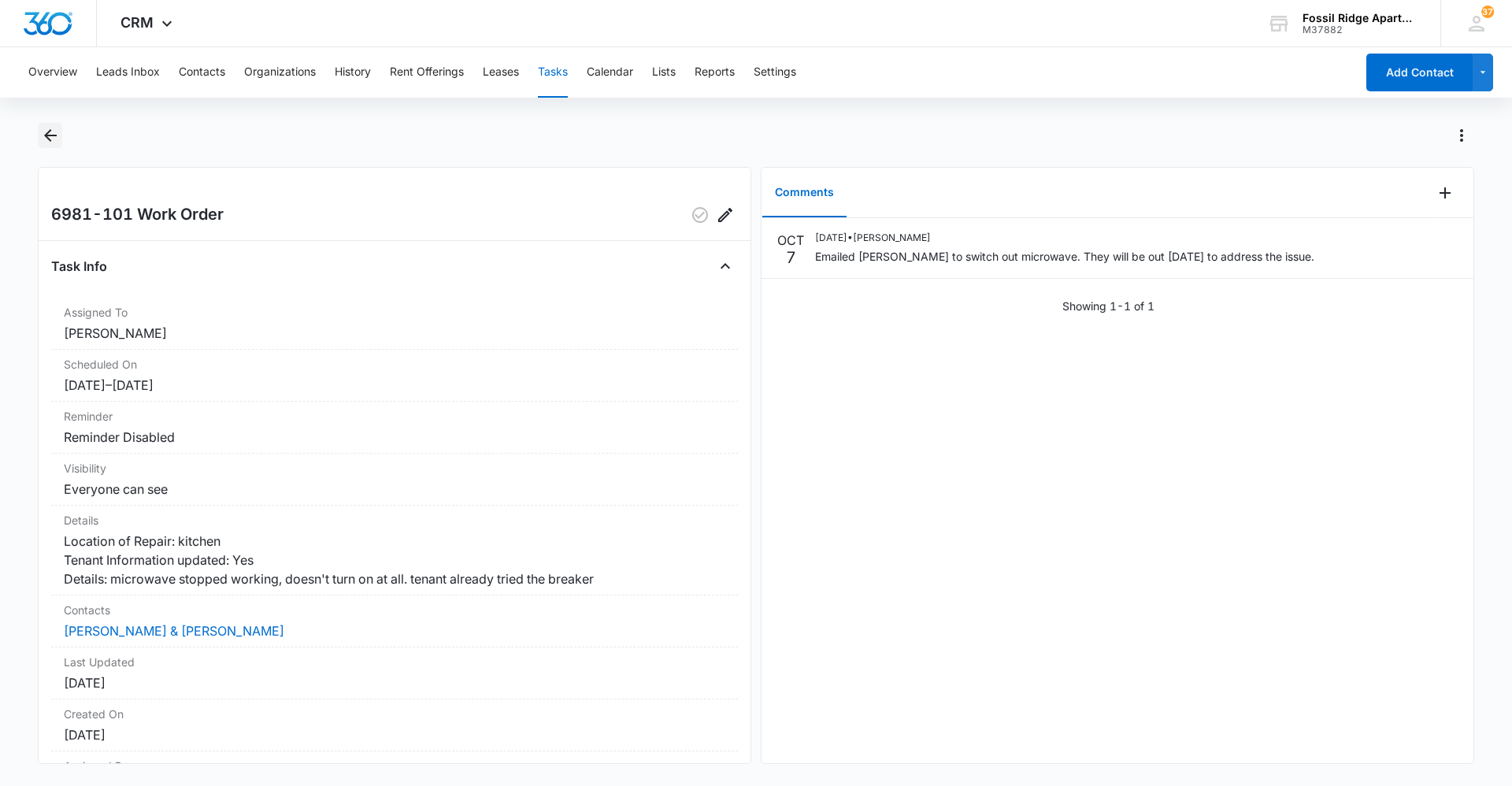
click at [54, 131] on icon "Back" at bounding box center [50, 135] width 19 height 19
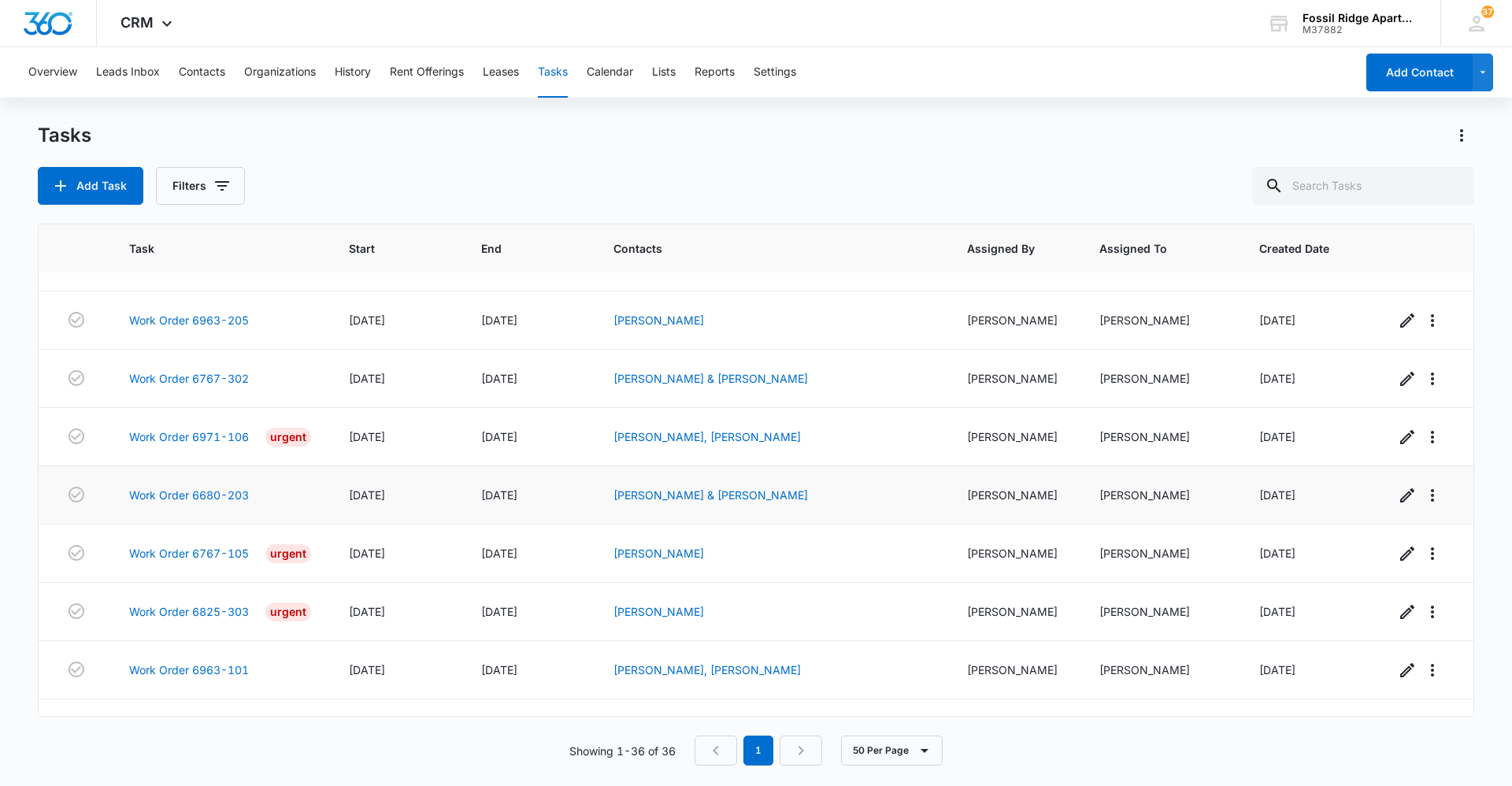
scroll to position [158, 0]
click at [159, 671] on link "Work Order 6963-101" at bounding box center [189, 669] width 120 height 16
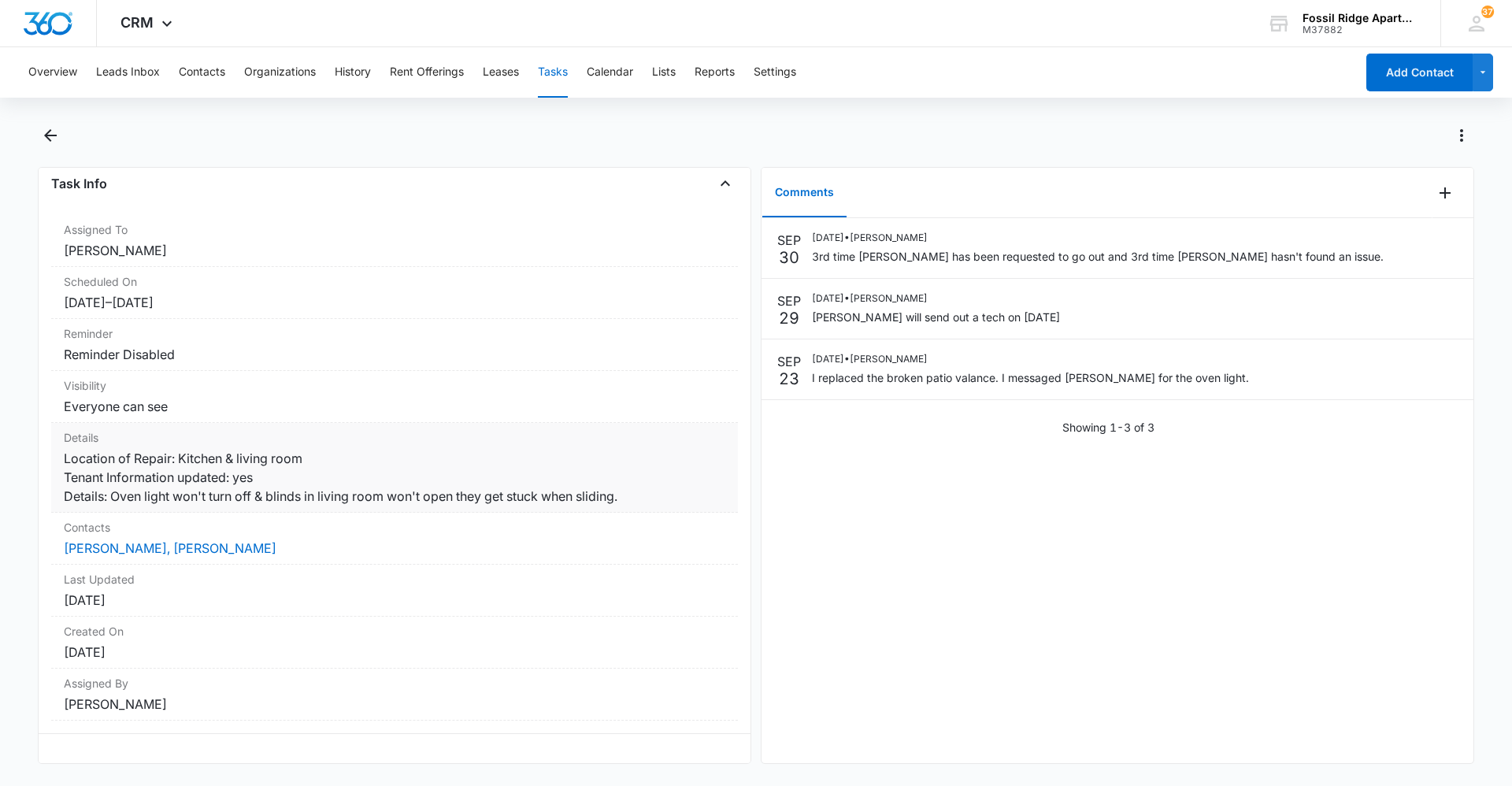
scroll to position [116, 0]
click at [1460, 138] on icon "Actions" at bounding box center [1461, 135] width 19 height 19
click at [1422, 207] on div "Mark Complete" at bounding box center [1396, 203] width 80 height 11
click at [51, 131] on icon "Back" at bounding box center [50, 135] width 19 height 19
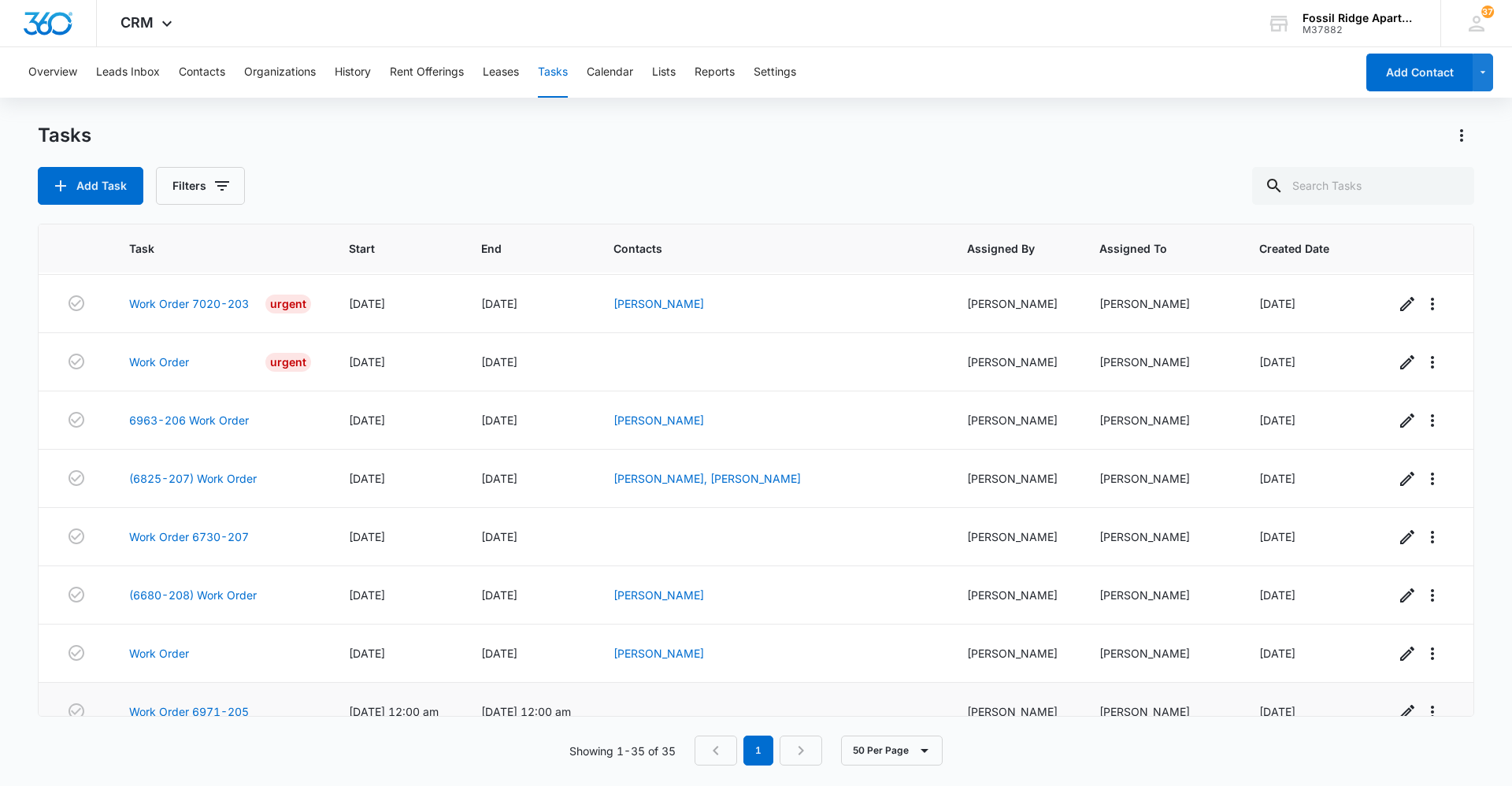
scroll to position [1597, 0]
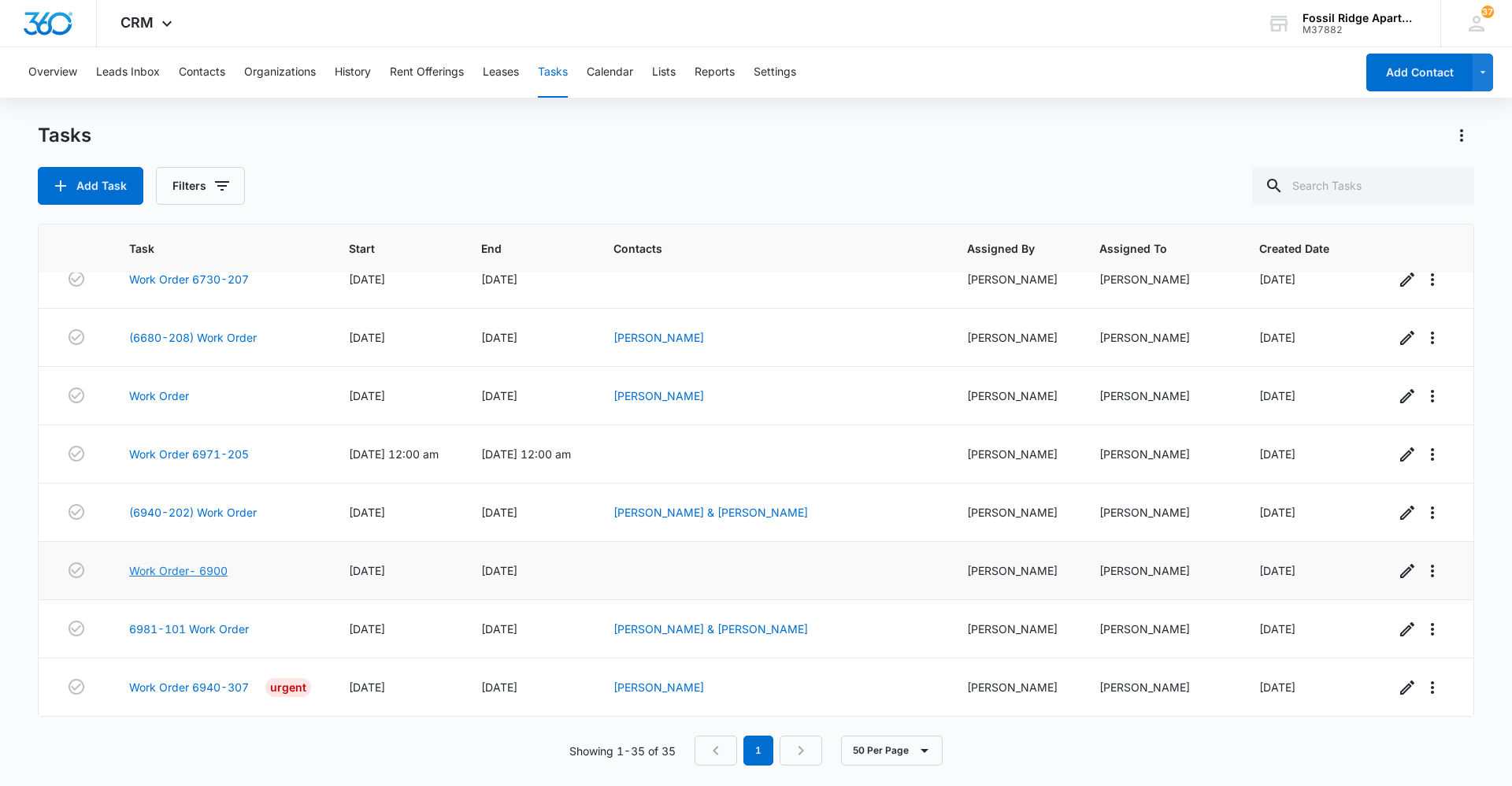
click at [165, 569] on link "Work Order- 6900" at bounding box center [178, 570] width 98 height 16
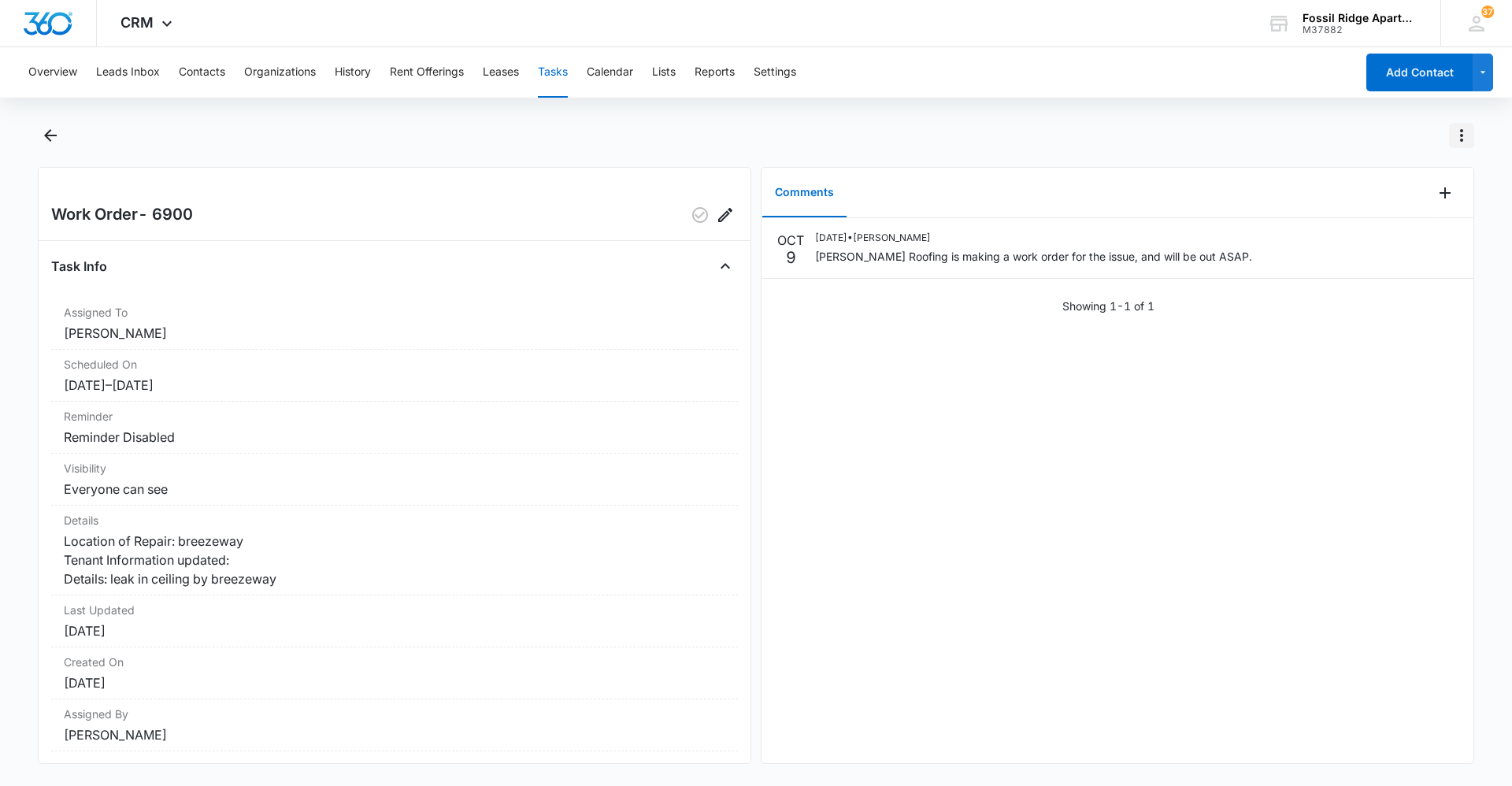
click at [1459, 132] on icon "Actions" at bounding box center [1461, 135] width 19 height 19
click at [1388, 203] on div "Mark Complete" at bounding box center [1396, 203] width 80 height 11
click at [44, 130] on icon "Back" at bounding box center [50, 135] width 19 height 19
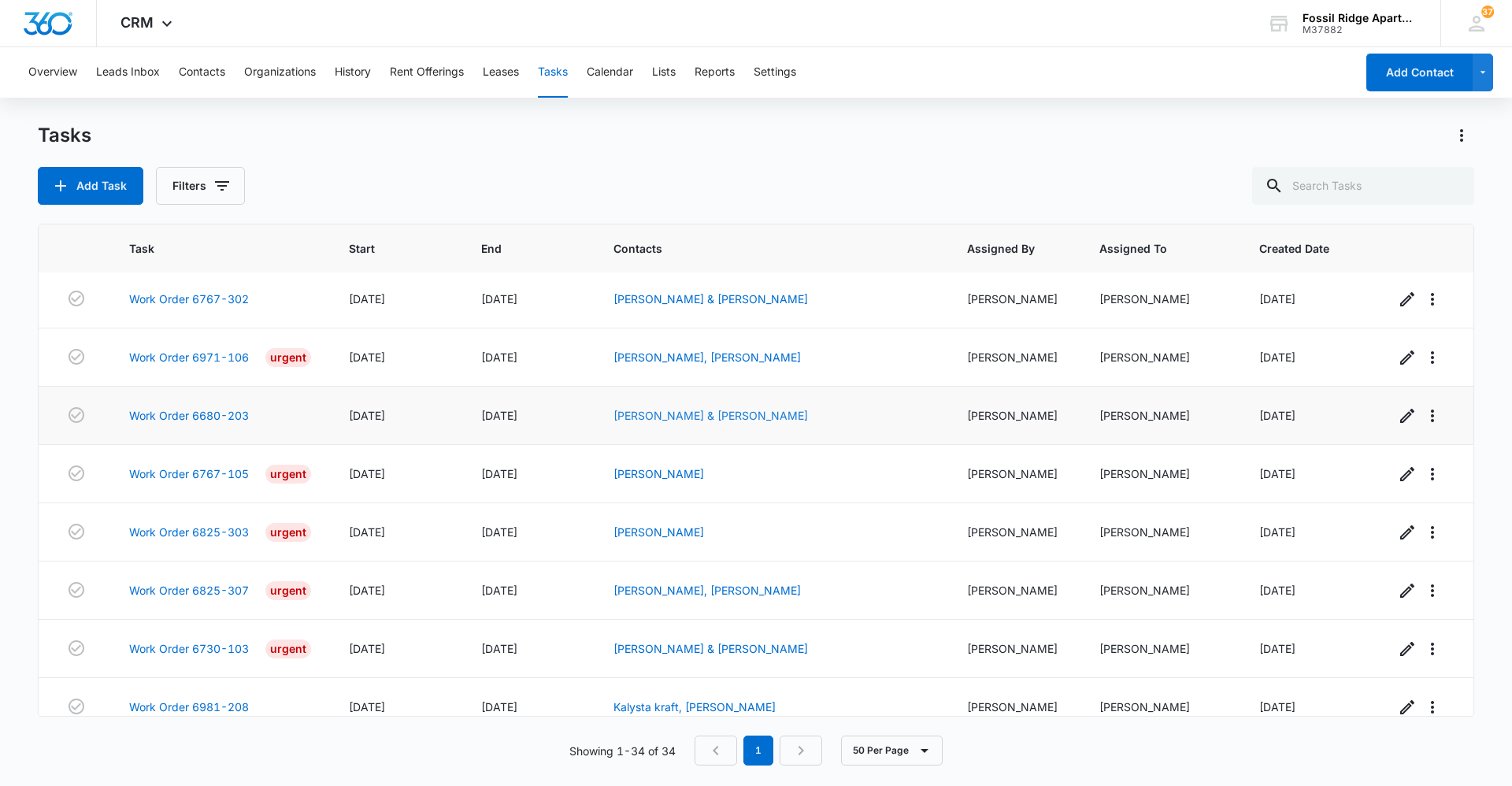
scroll to position [315, 0]
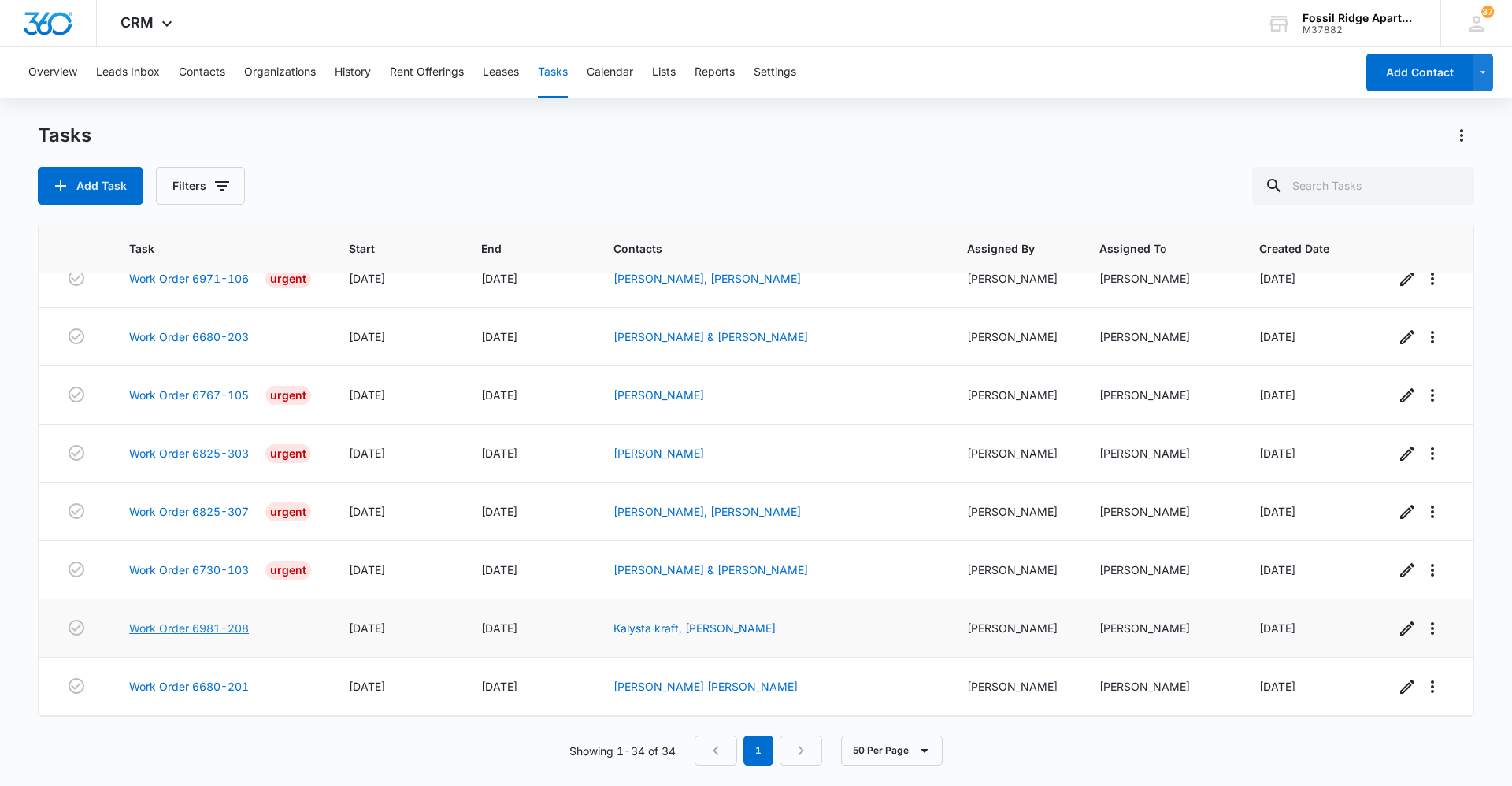
click at [168, 621] on link "Work Order 6981-208" at bounding box center [189, 628] width 120 height 16
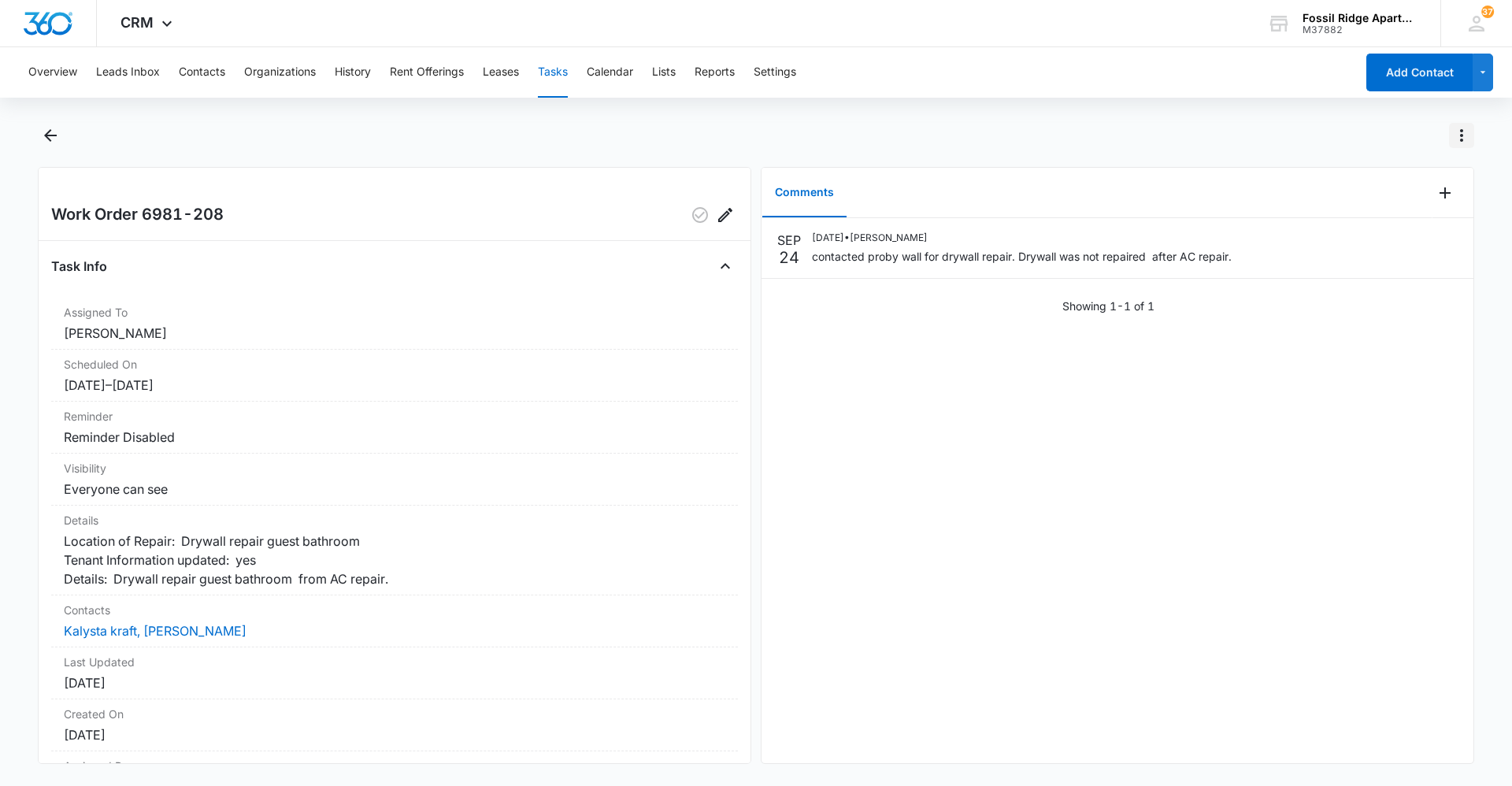
click at [1467, 127] on icon "Actions" at bounding box center [1461, 135] width 19 height 19
click at [1379, 206] on div "Mark Complete" at bounding box center [1396, 203] width 80 height 11
click at [55, 130] on icon "Back" at bounding box center [50, 135] width 19 height 19
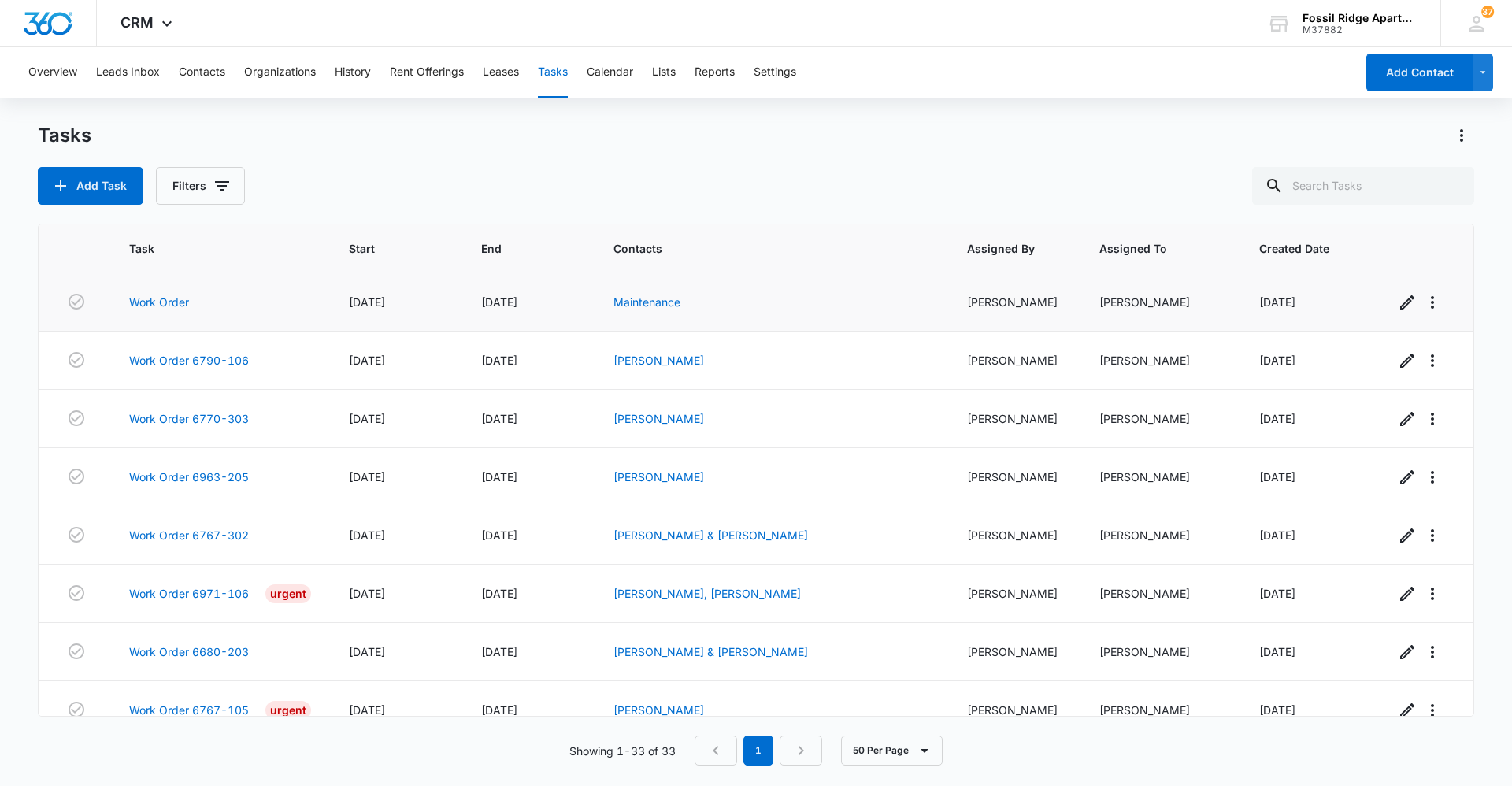
click at [152, 293] on td "Work Order" at bounding box center [220, 302] width 220 height 58
click at [169, 356] on link "Work Order 6790-106" at bounding box center [189, 360] width 120 height 16
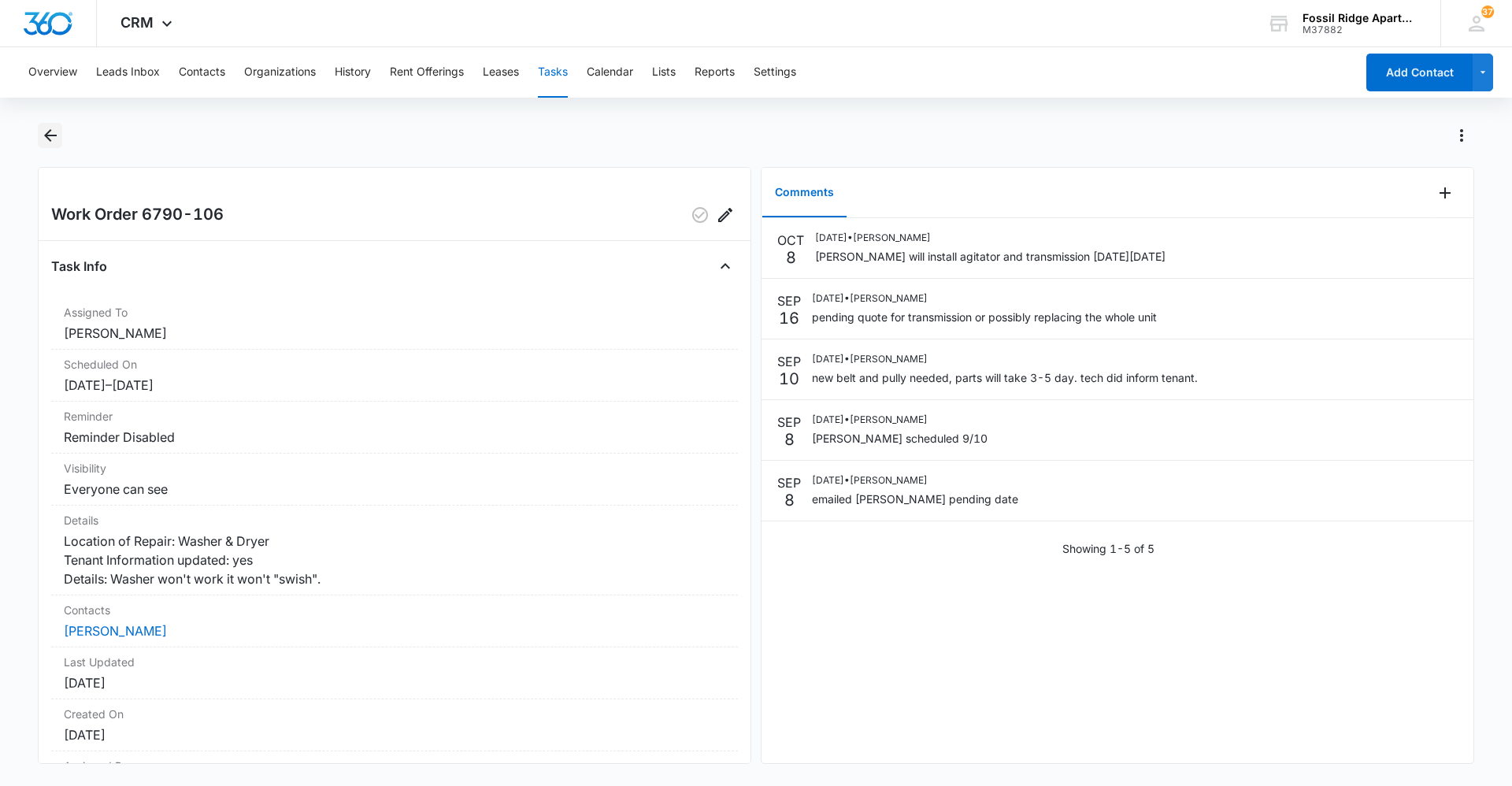
click at [47, 134] on icon "Back" at bounding box center [50, 135] width 12 height 12
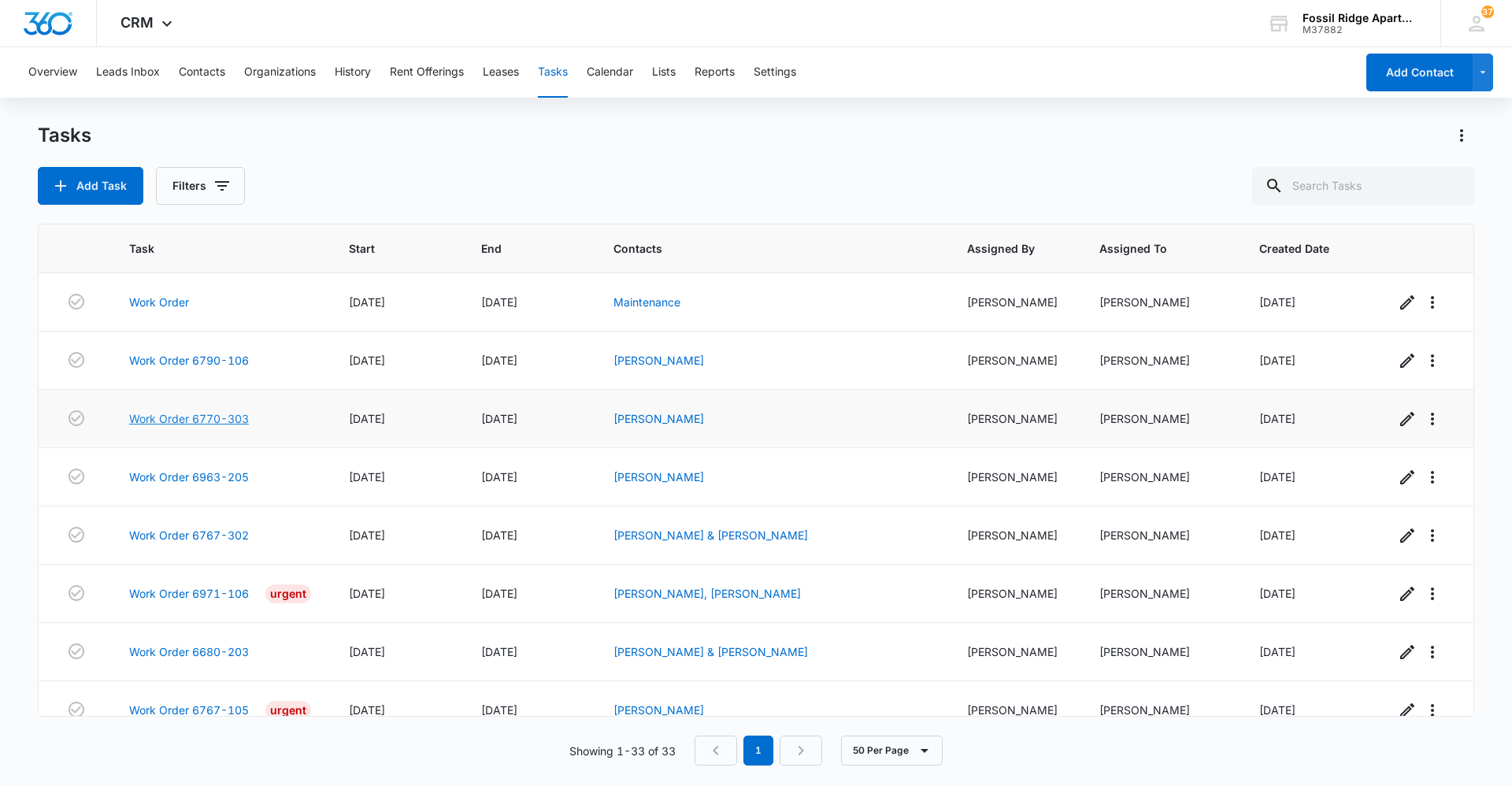
click at [172, 420] on link "Work Order 6770-303" at bounding box center [189, 418] width 120 height 16
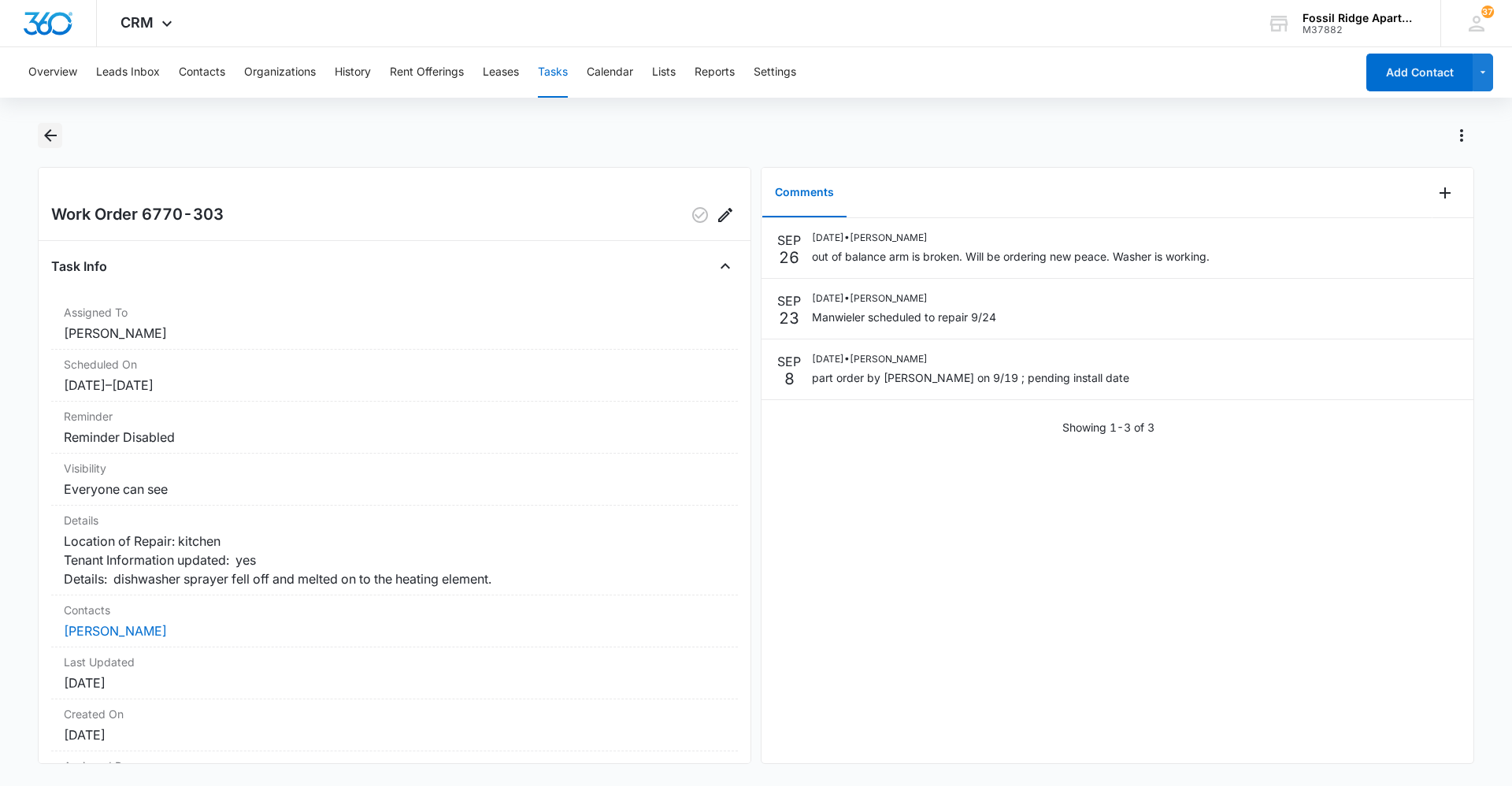
click at [58, 144] on icon "Back" at bounding box center [50, 135] width 19 height 19
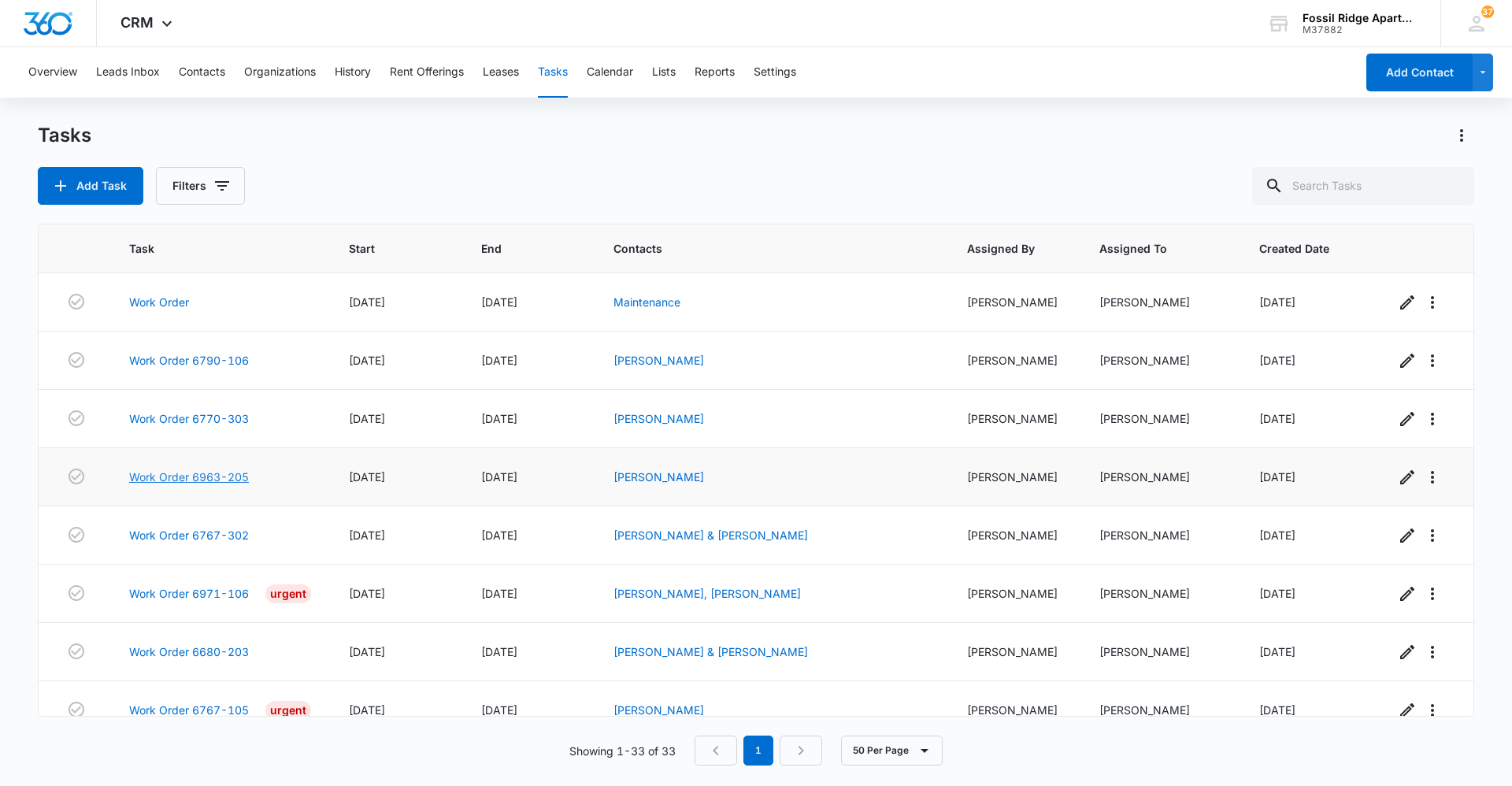
click at [197, 478] on link "Work Order 6963-205" at bounding box center [189, 477] width 120 height 16
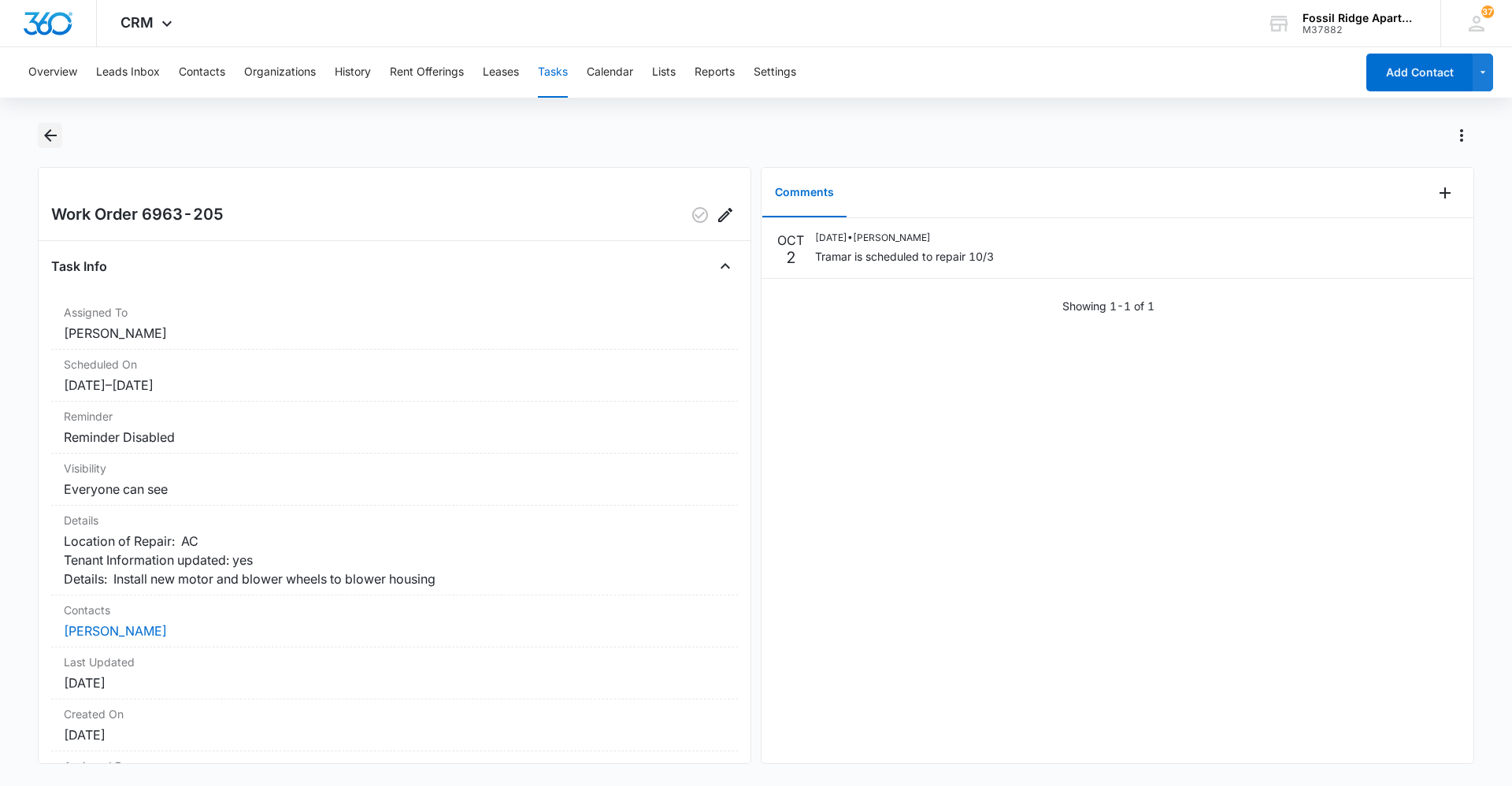
click at [41, 133] on icon "Back" at bounding box center [50, 135] width 19 height 19
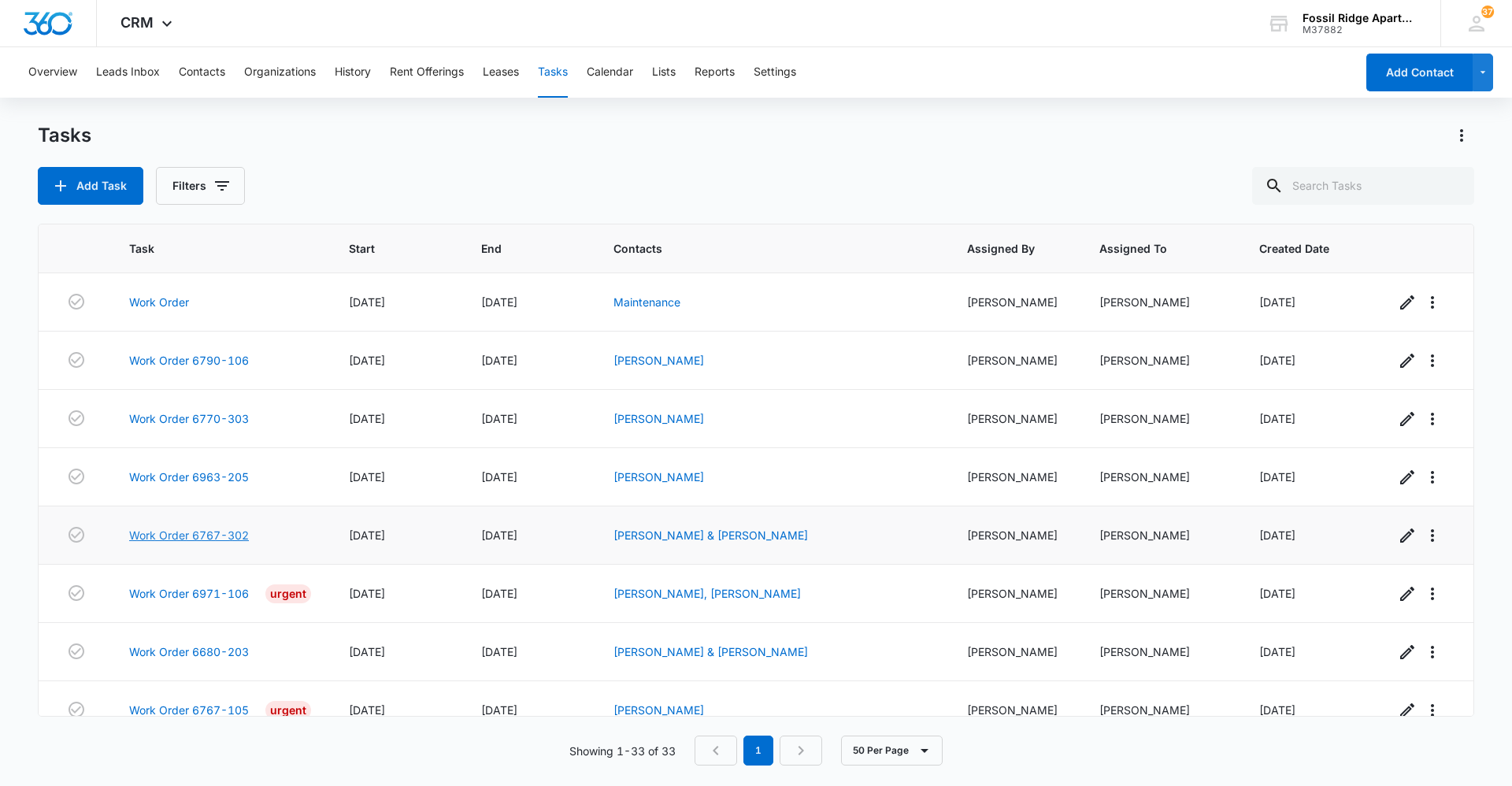
click at [169, 540] on link "Work Order 6767-302" at bounding box center [189, 535] width 120 height 16
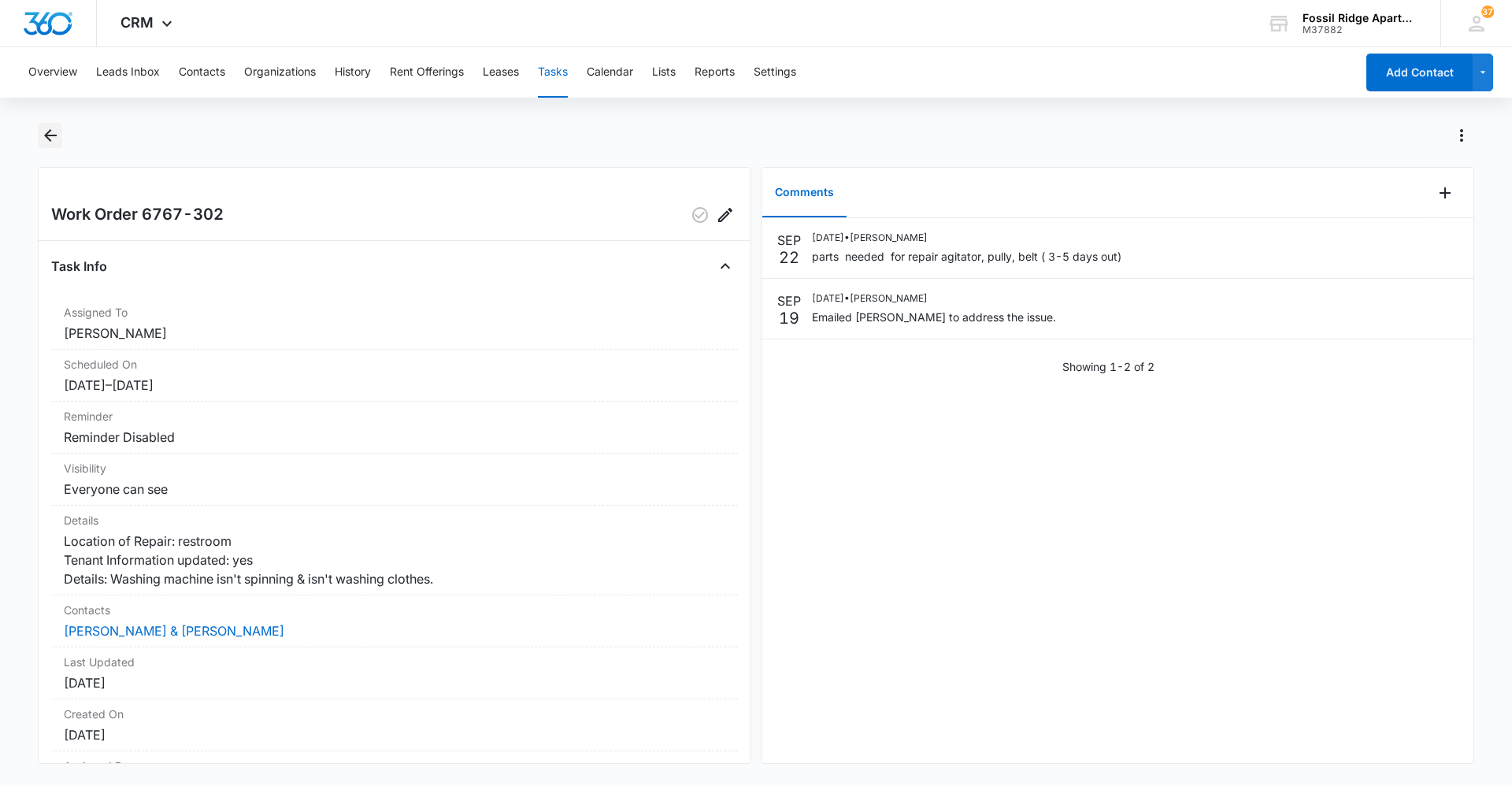
click at [52, 129] on icon "Back" at bounding box center [50, 135] width 19 height 19
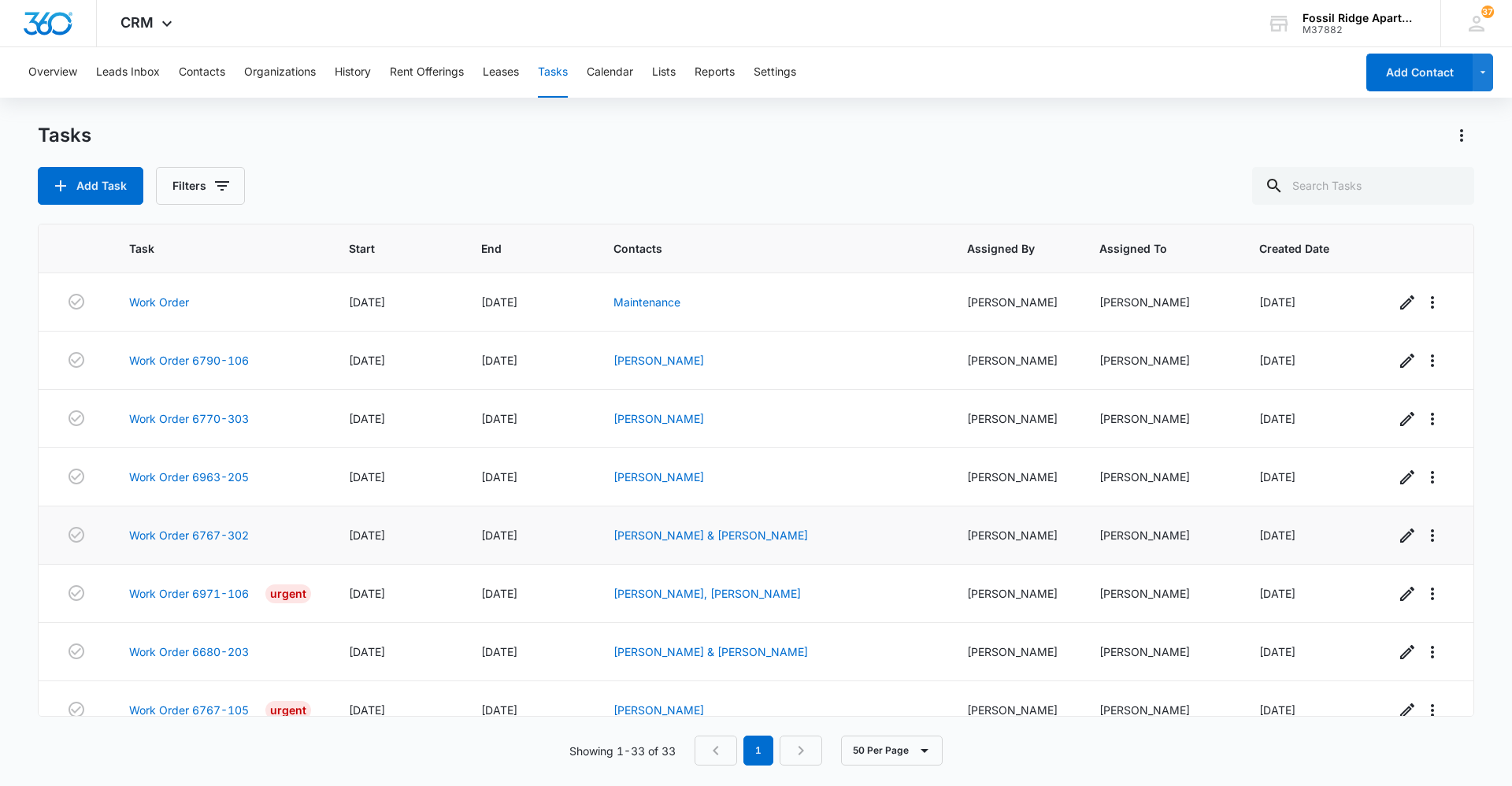
scroll to position [79, 0]
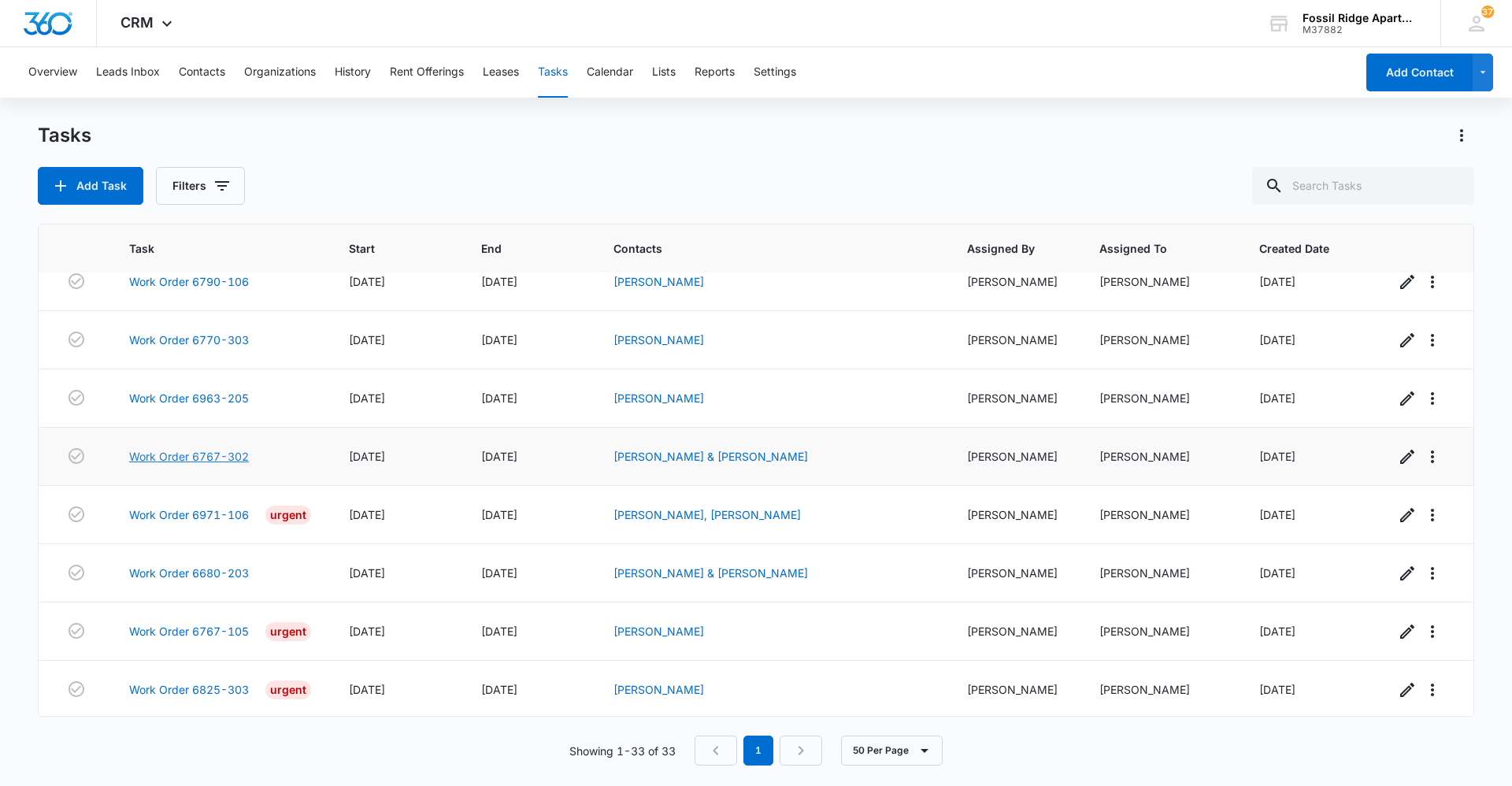
click at [186, 457] on link "Work Order 6767-302" at bounding box center [189, 456] width 120 height 16
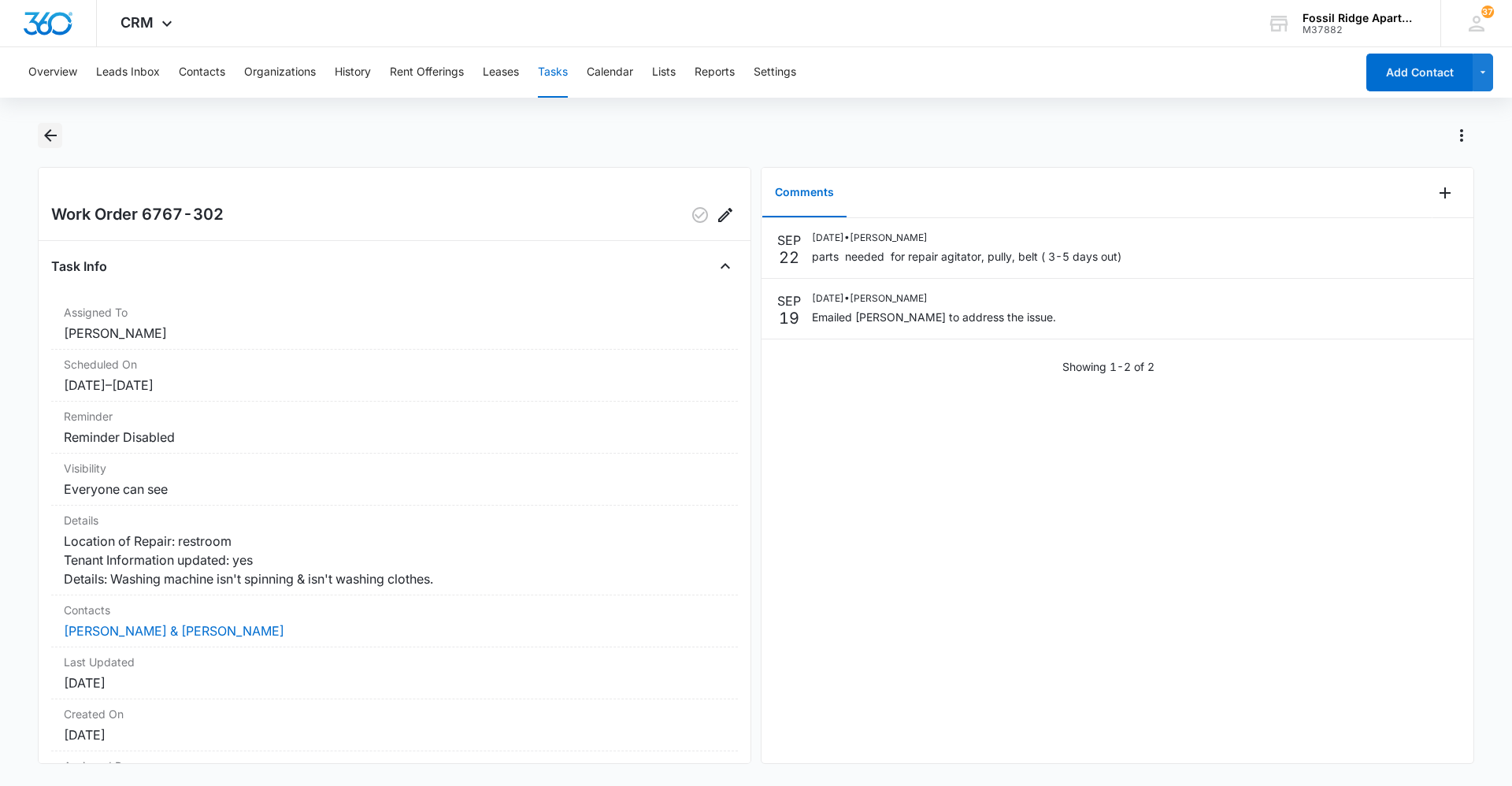
click at [57, 137] on icon "Back" at bounding box center [50, 135] width 19 height 19
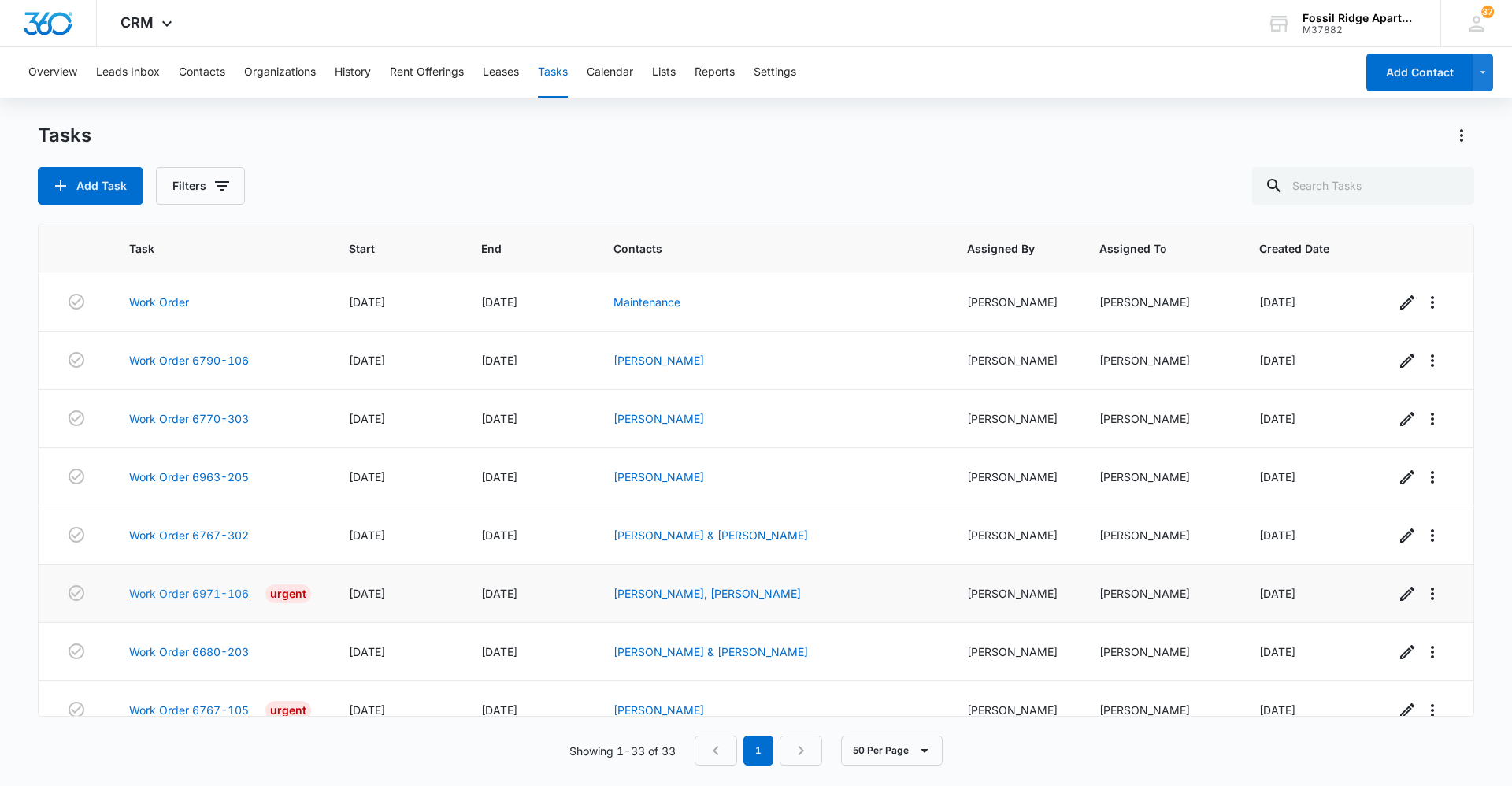
click at [186, 594] on link "Work Order 6971-106" at bounding box center [189, 593] width 120 height 16
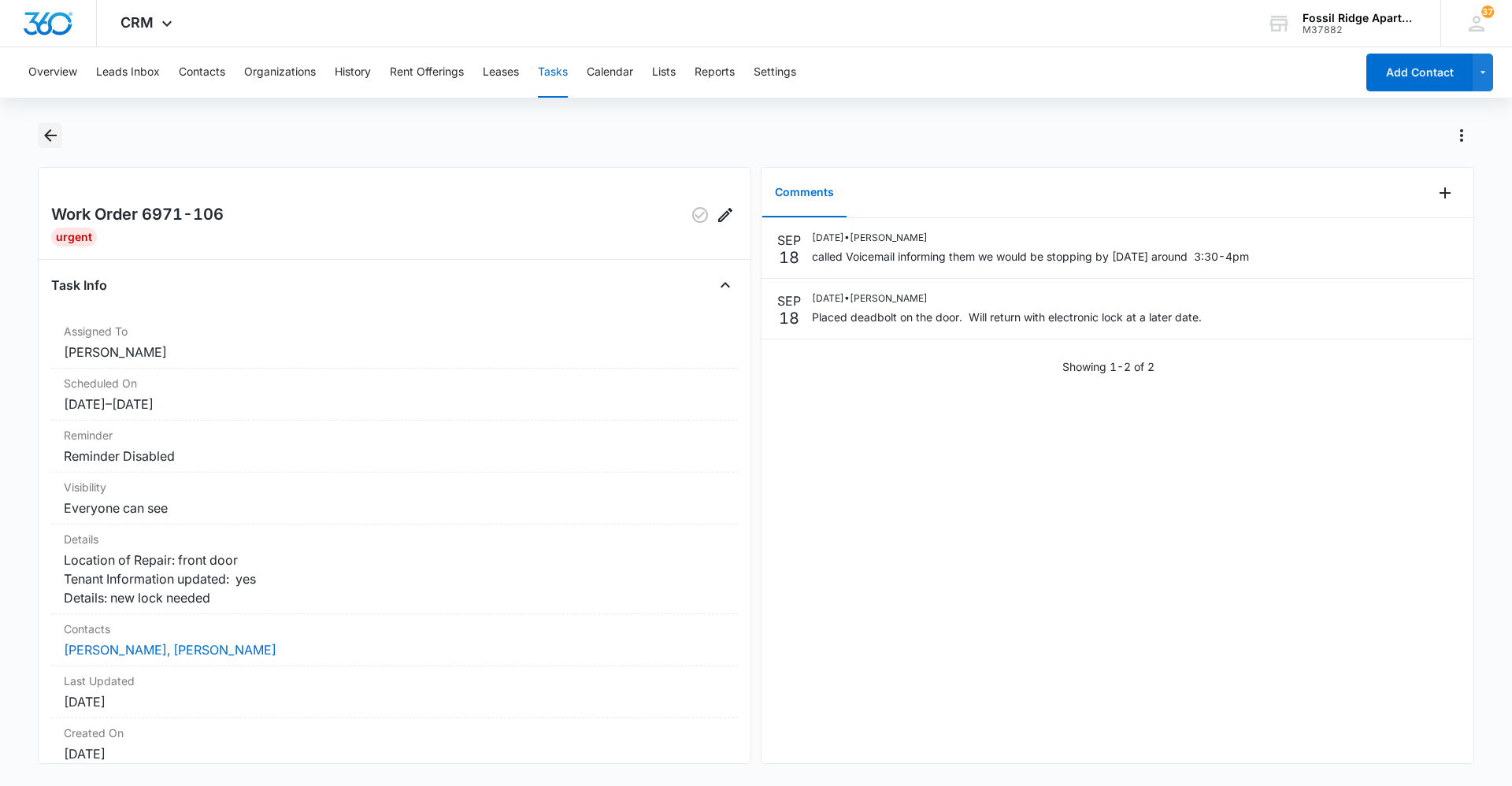
click at [47, 131] on icon "Back" at bounding box center [50, 135] width 19 height 19
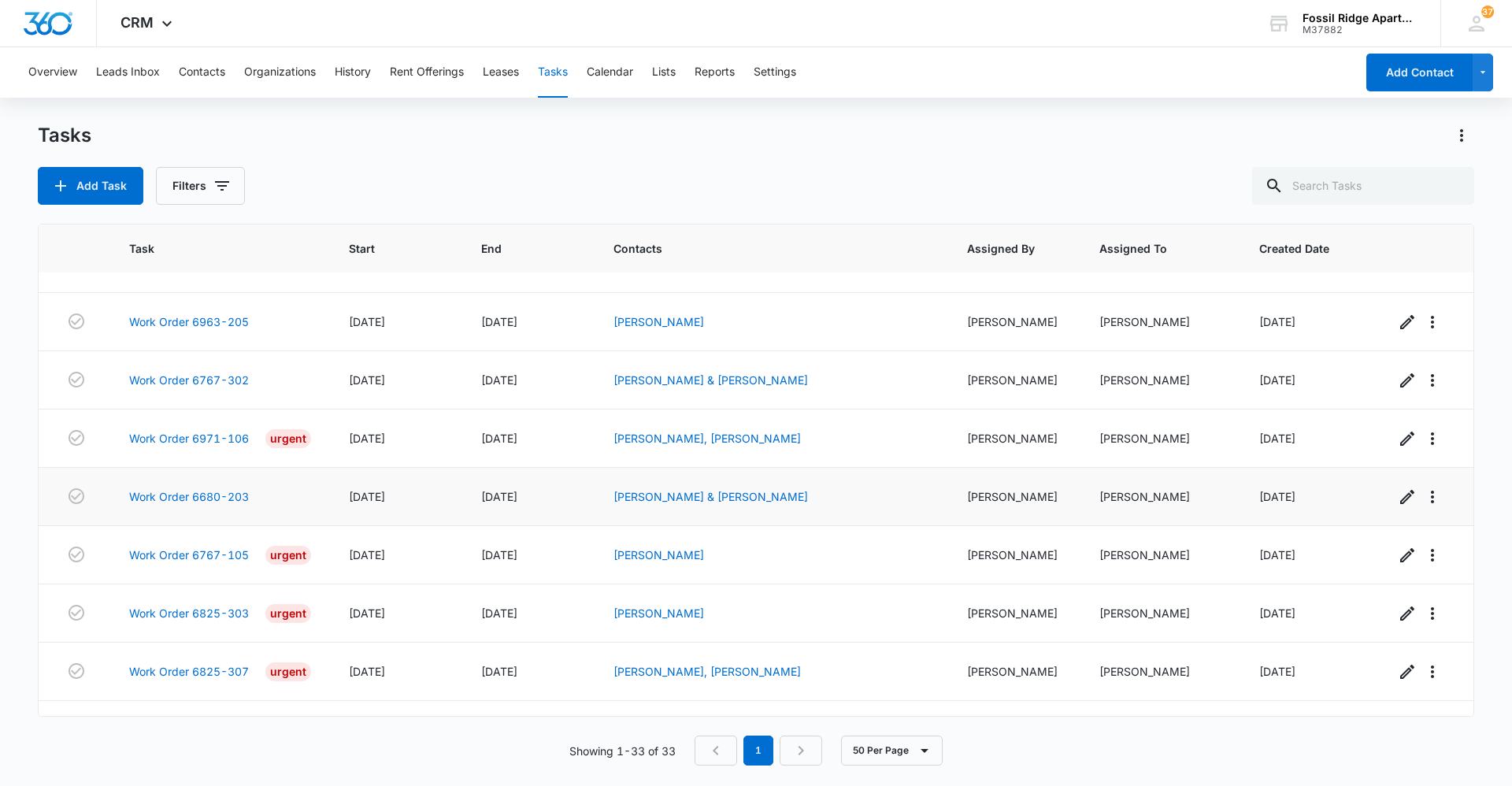
scroll to position [236, 0]
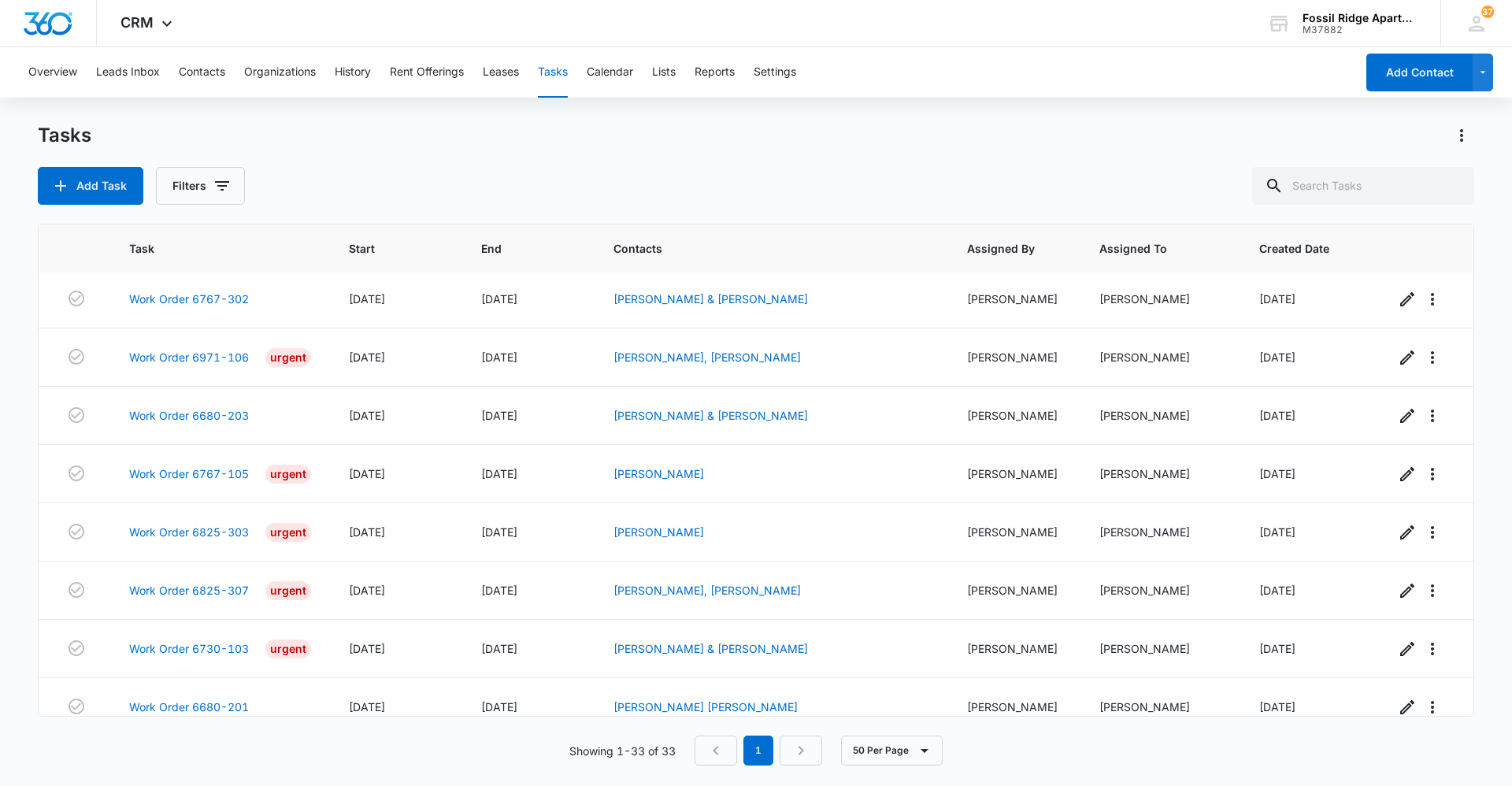
click at [805, 752] on nav "1" at bounding box center [759, 751] width 128 height 30
click at [803, 752] on nav "1" at bounding box center [759, 751] width 128 height 30
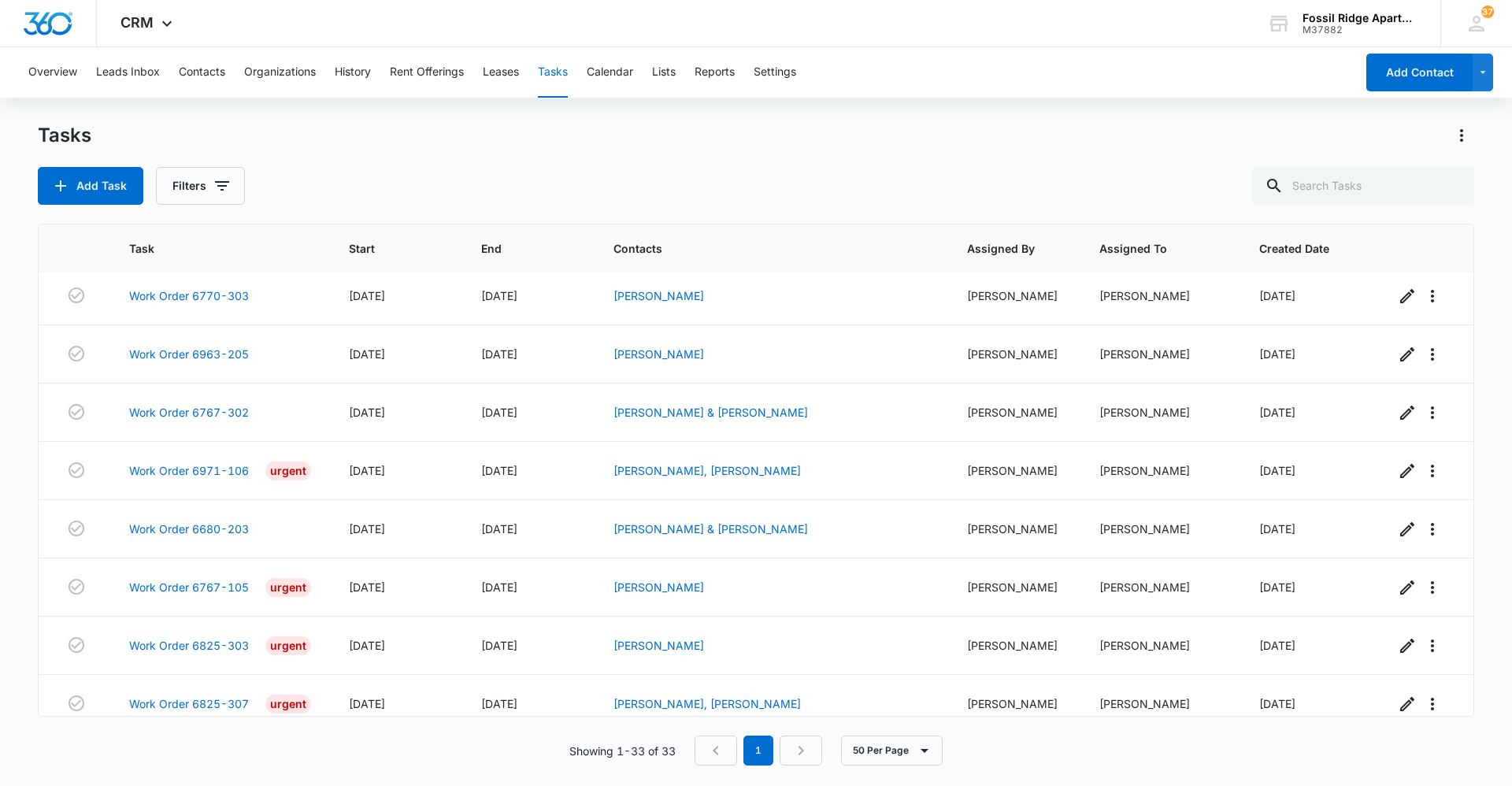
scroll to position [0, 0]
